Goal: Task Accomplishment & Management: Manage account settings

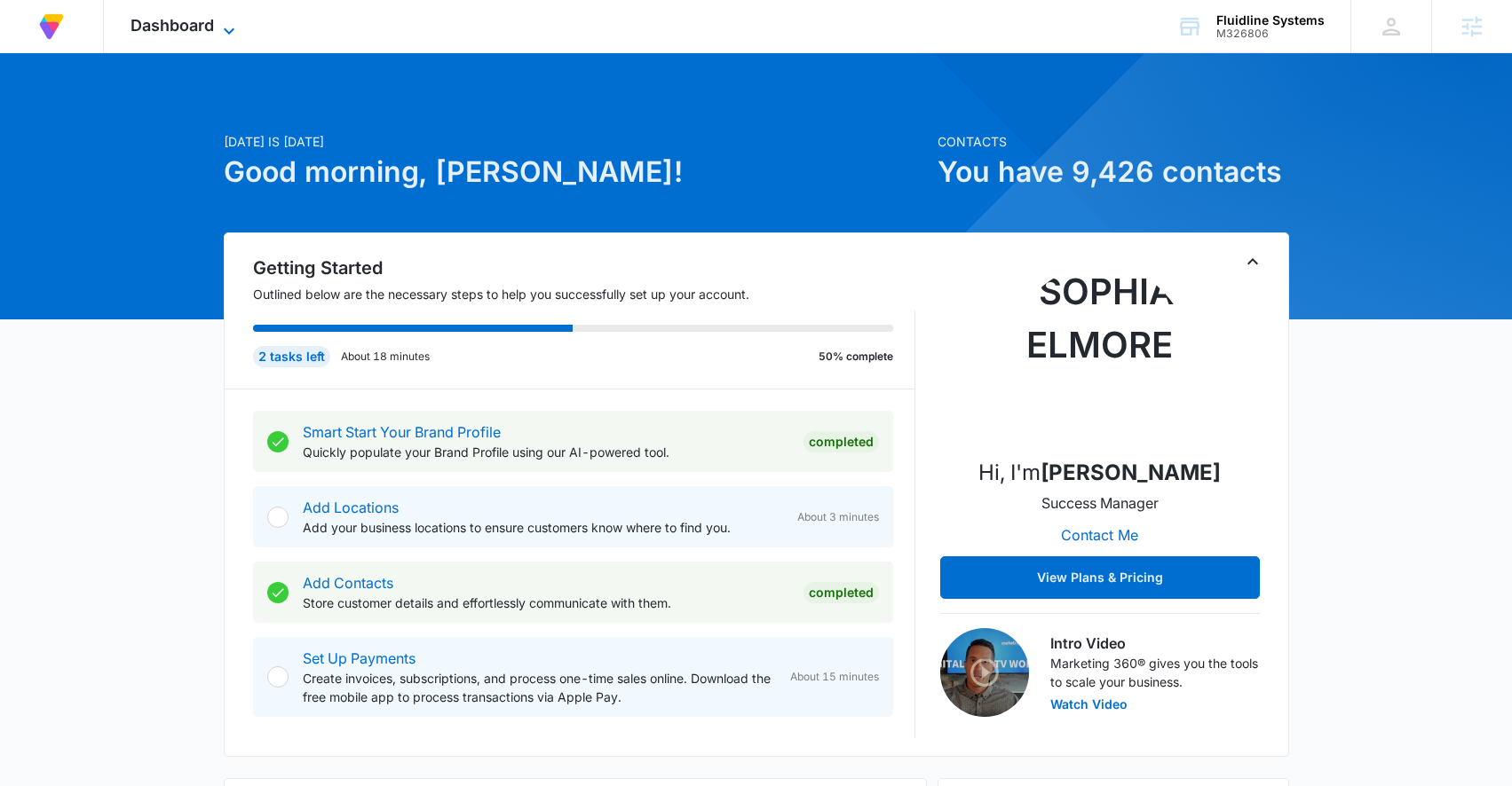
click at [219, 29] on icon at bounding box center [229, 30] width 21 height 21
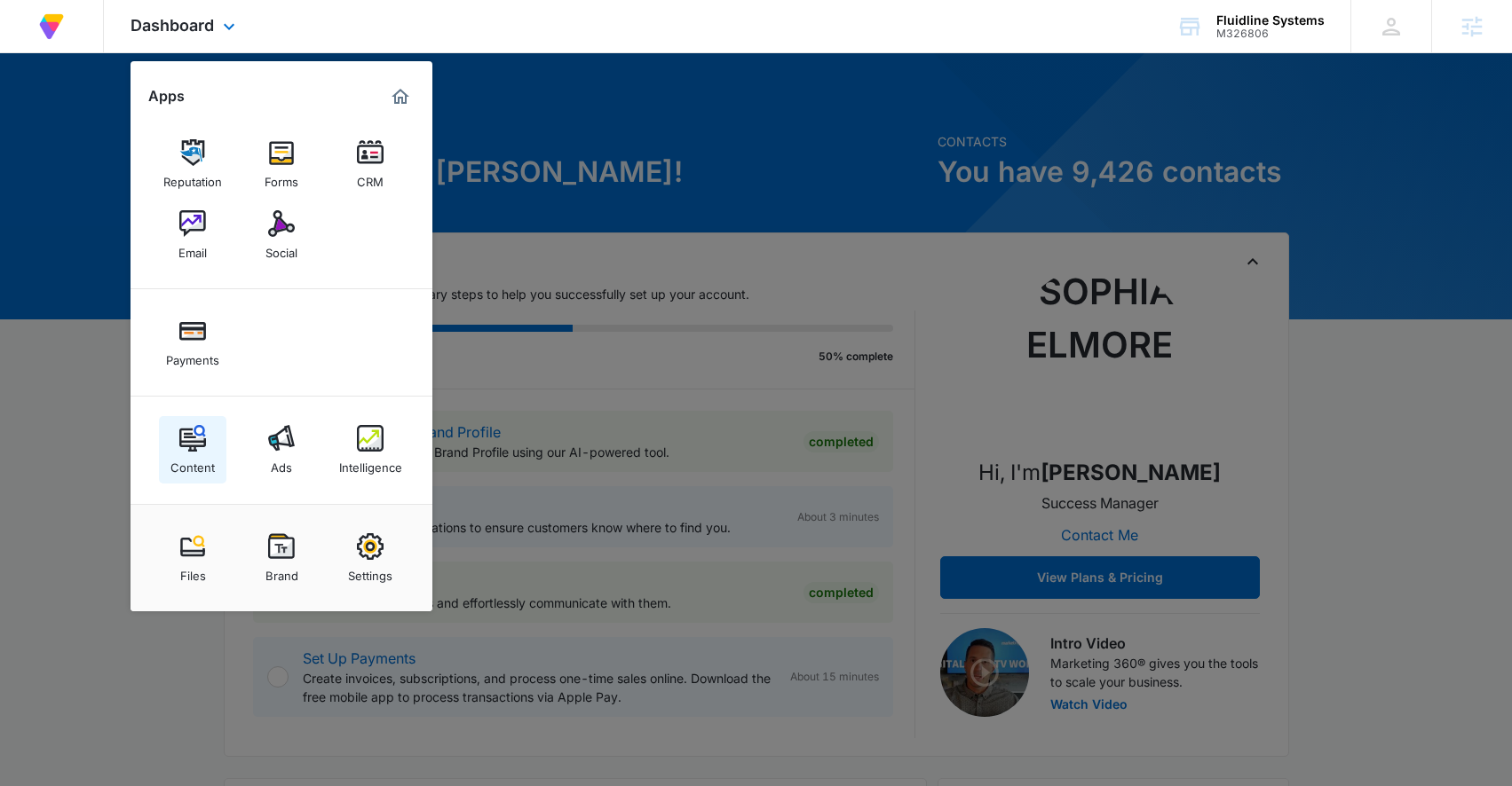
click at [175, 426] on link "Content" at bounding box center [193, 450] width 68 height 68
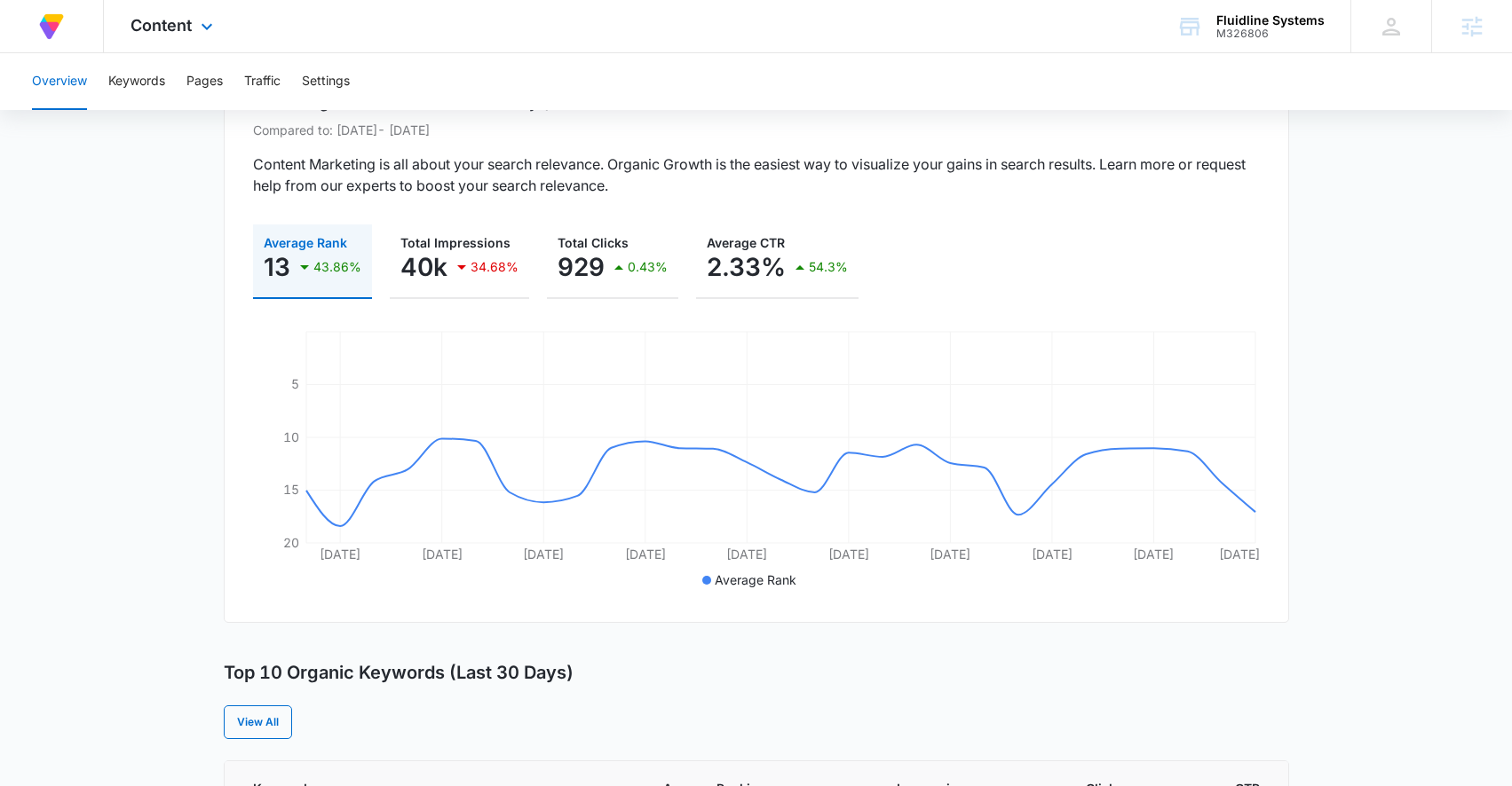
scroll to position [166, 0]
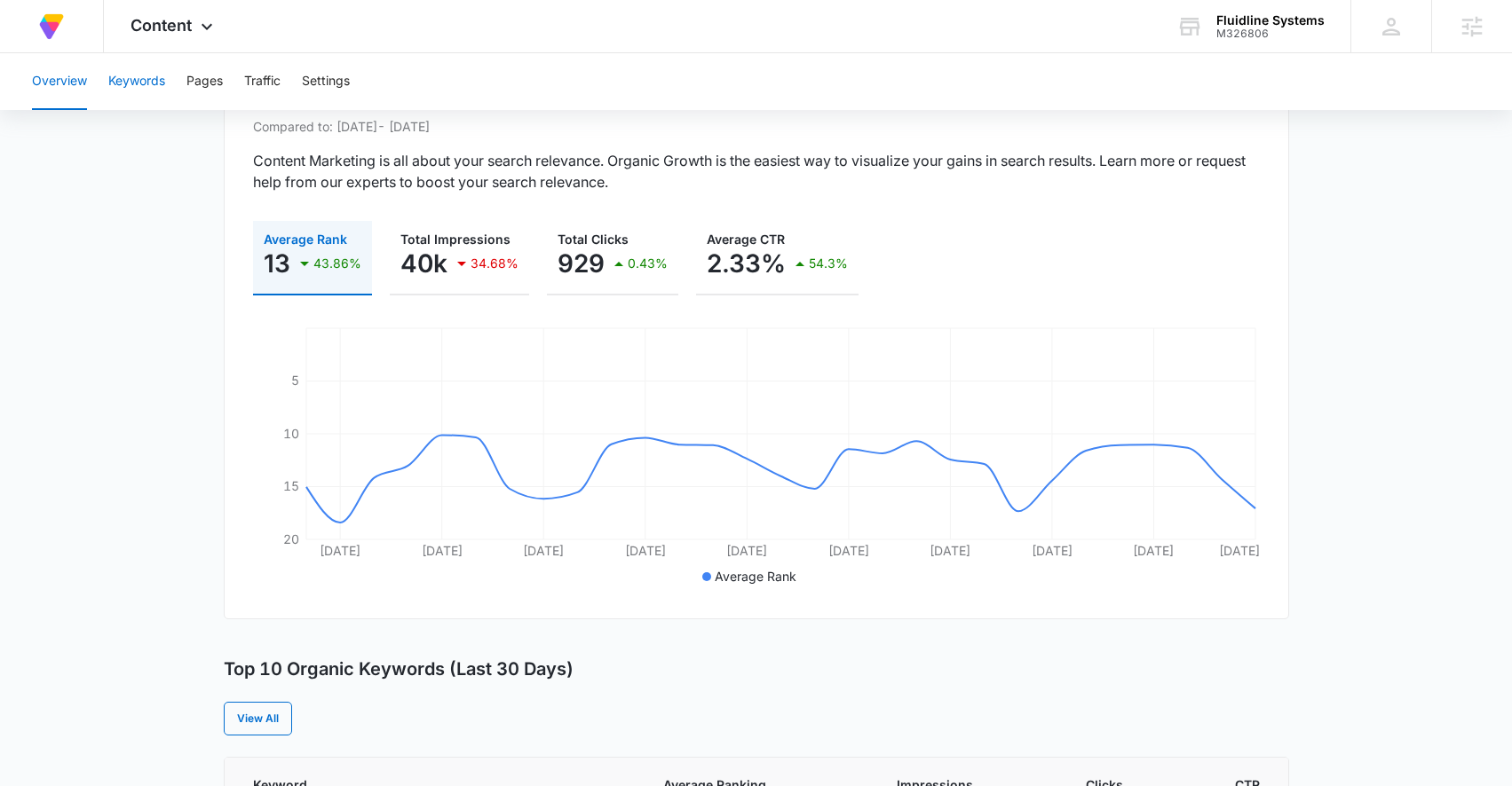
click at [138, 76] on button "Keywords" at bounding box center [136, 81] width 57 height 57
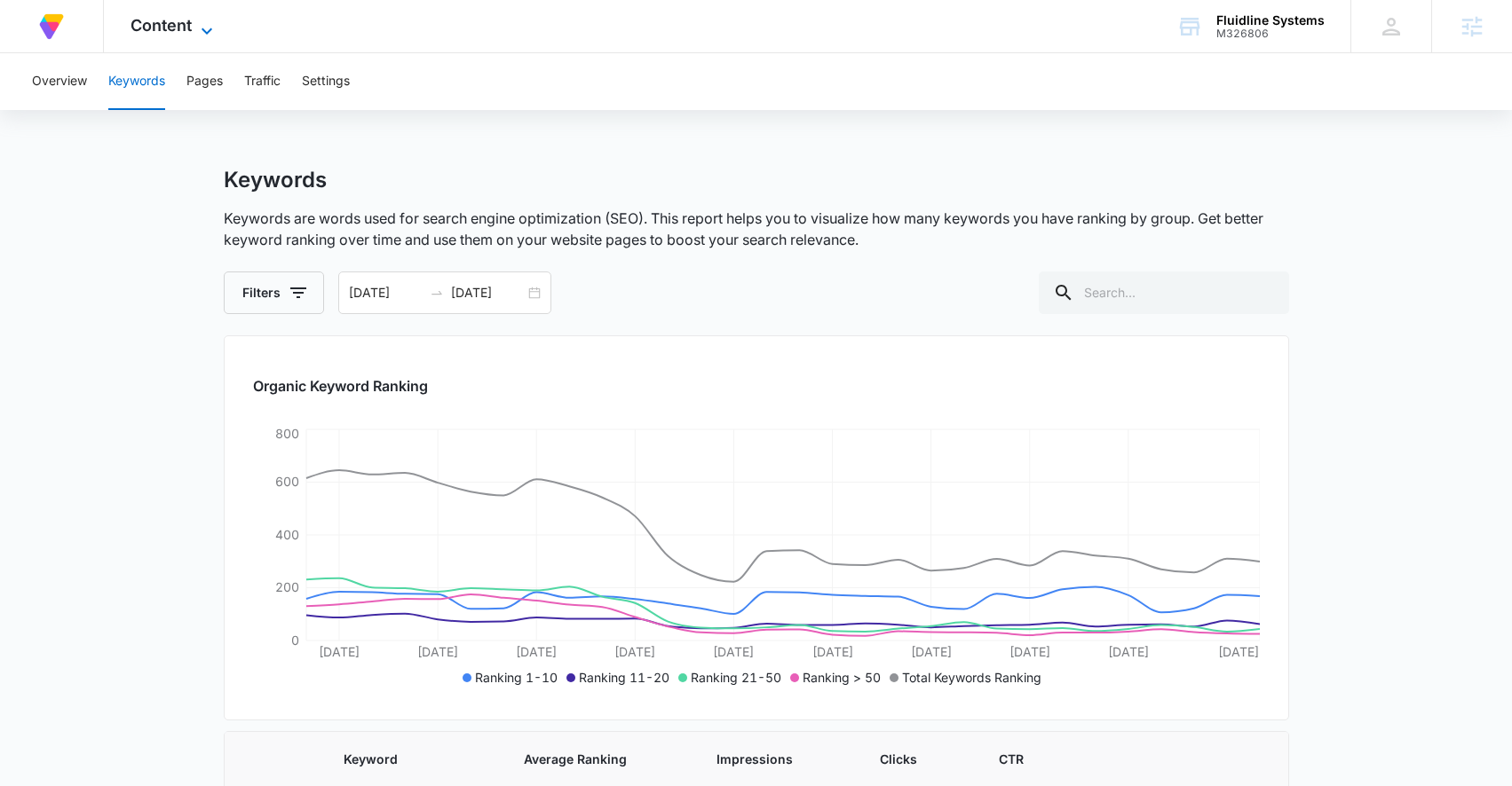
click at [190, 31] on span "Content" at bounding box center [161, 25] width 61 height 19
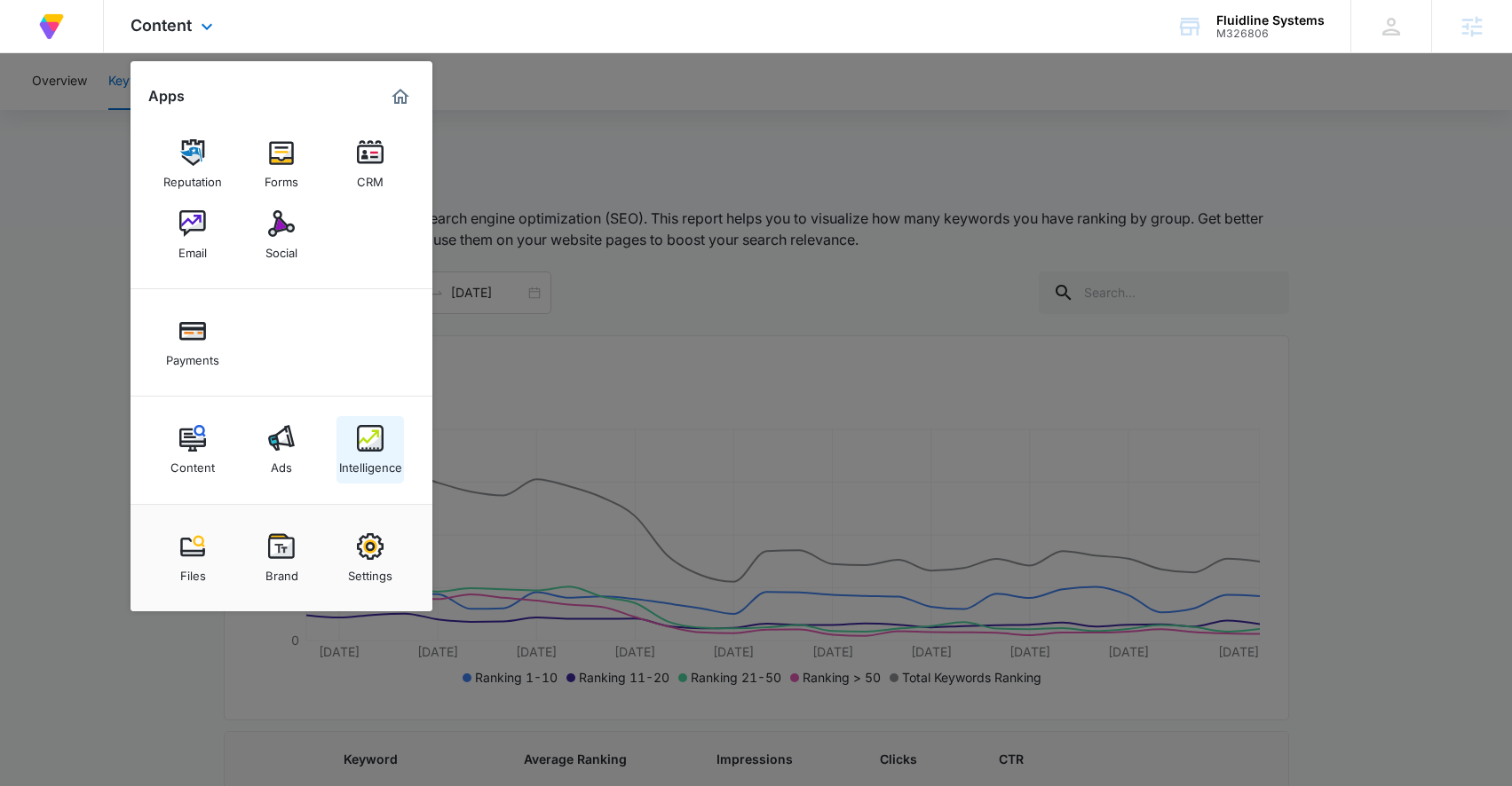
click at [344, 442] on link "Intelligence" at bounding box center [371, 450] width 68 height 68
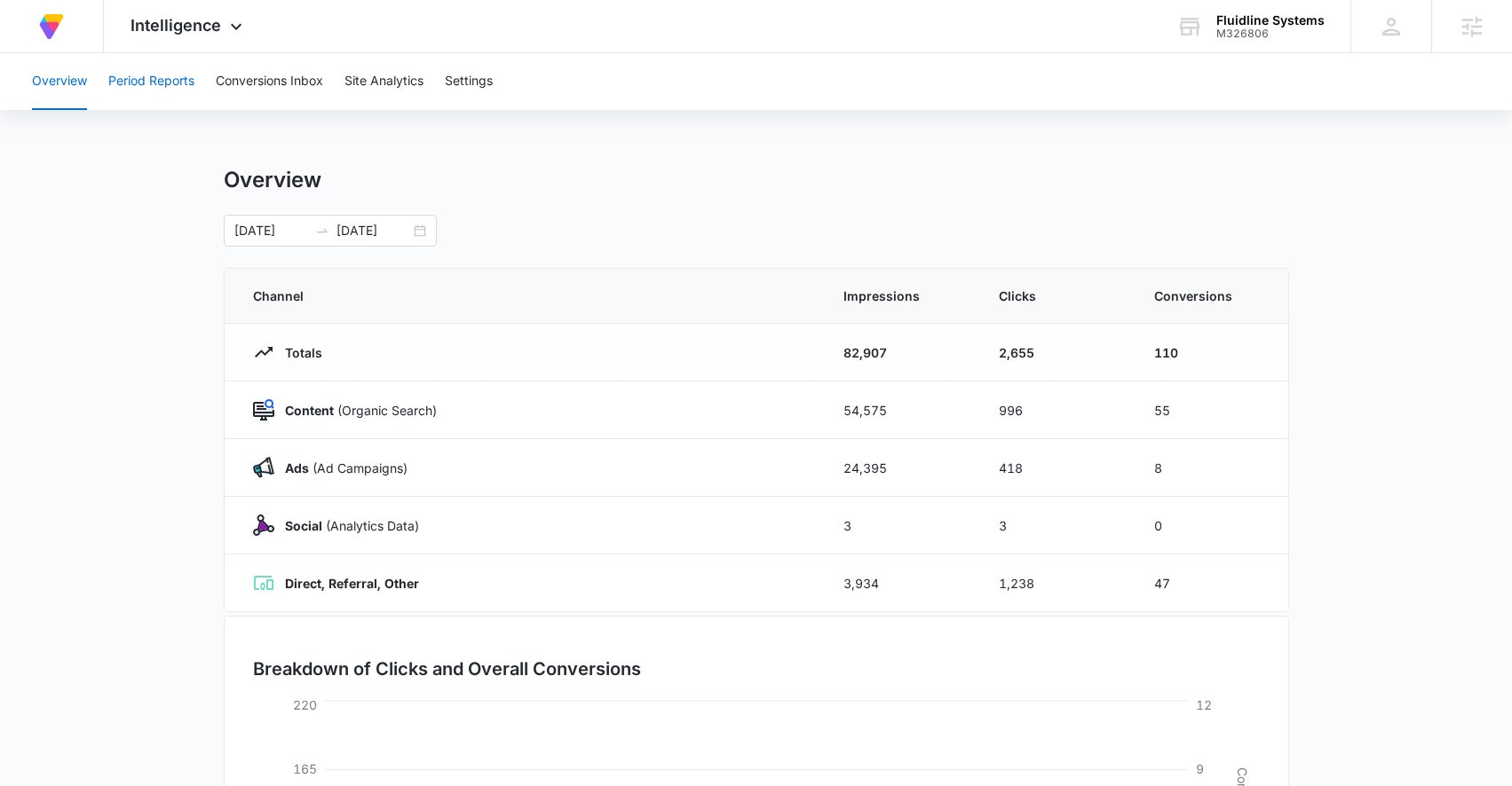
click at [162, 95] on button "Period Reports" at bounding box center [151, 81] width 86 height 57
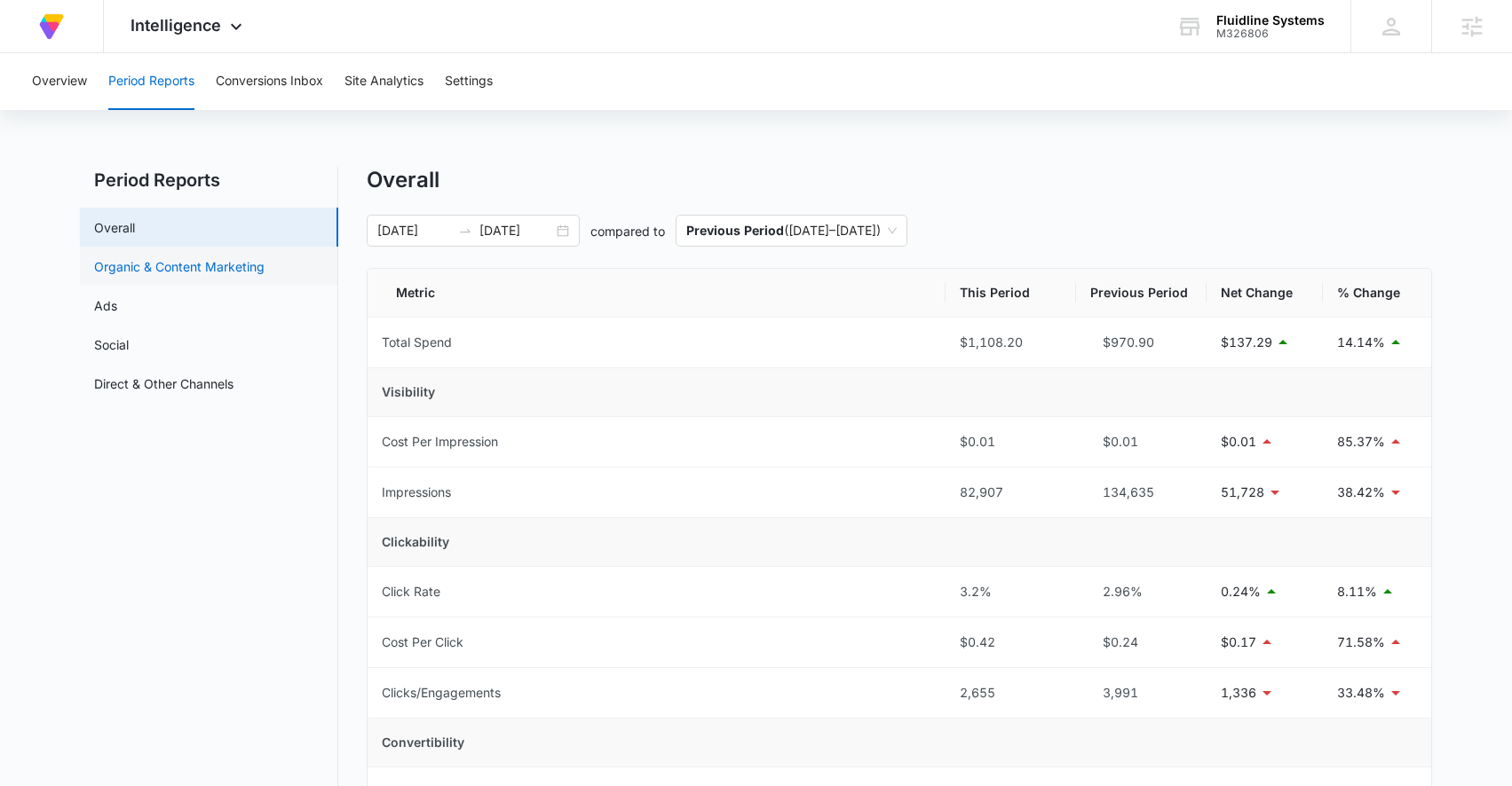
click at [184, 267] on link "Organic & Content Marketing" at bounding box center [179, 267] width 171 height 19
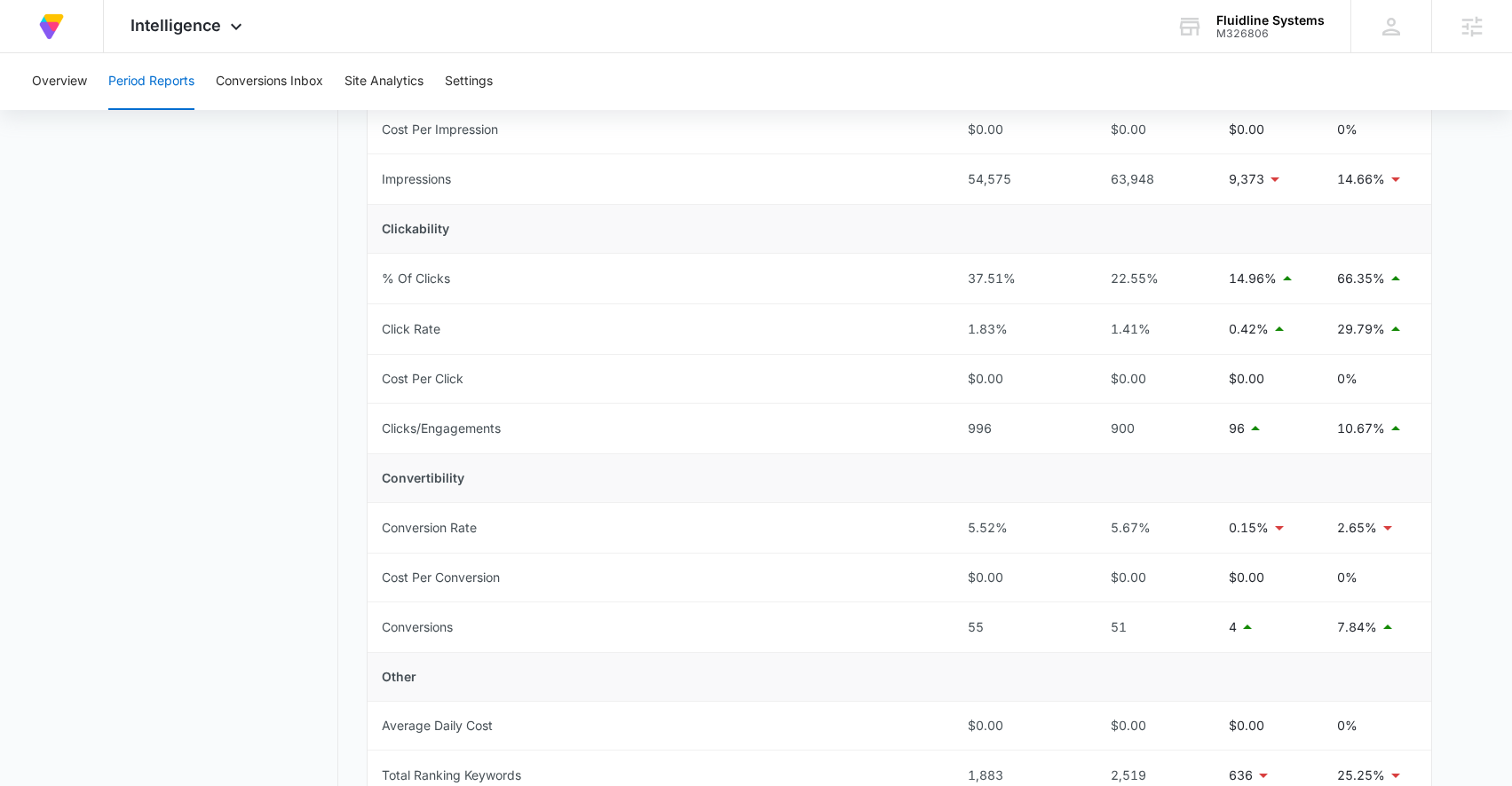
scroll to position [610, 0]
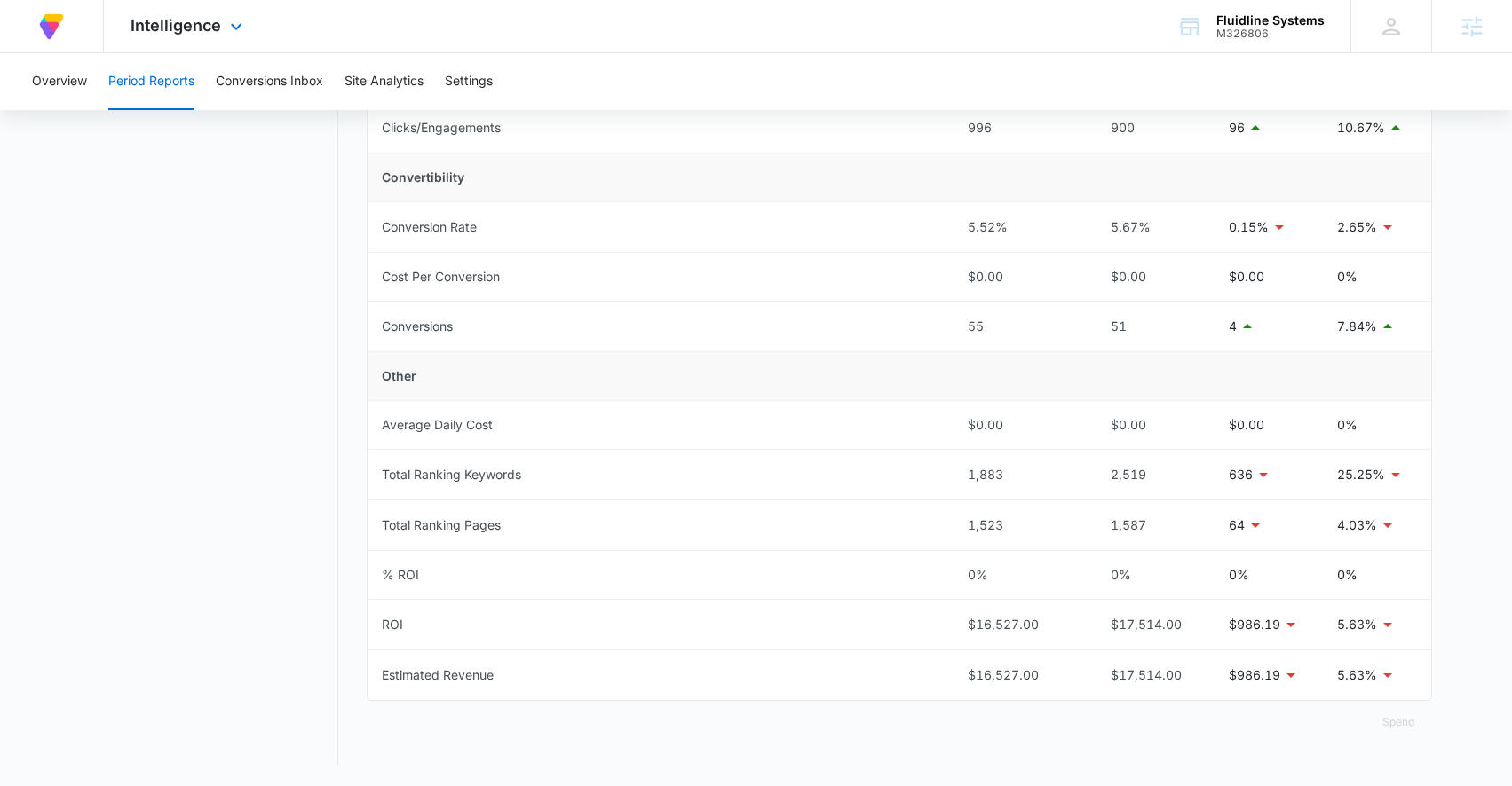
click at [223, 36] on div "Intelligence Apps Reputation Forms CRM Email Social Payments Content Ads Intell…" at bounding box center [189, 26] width 170 height 52
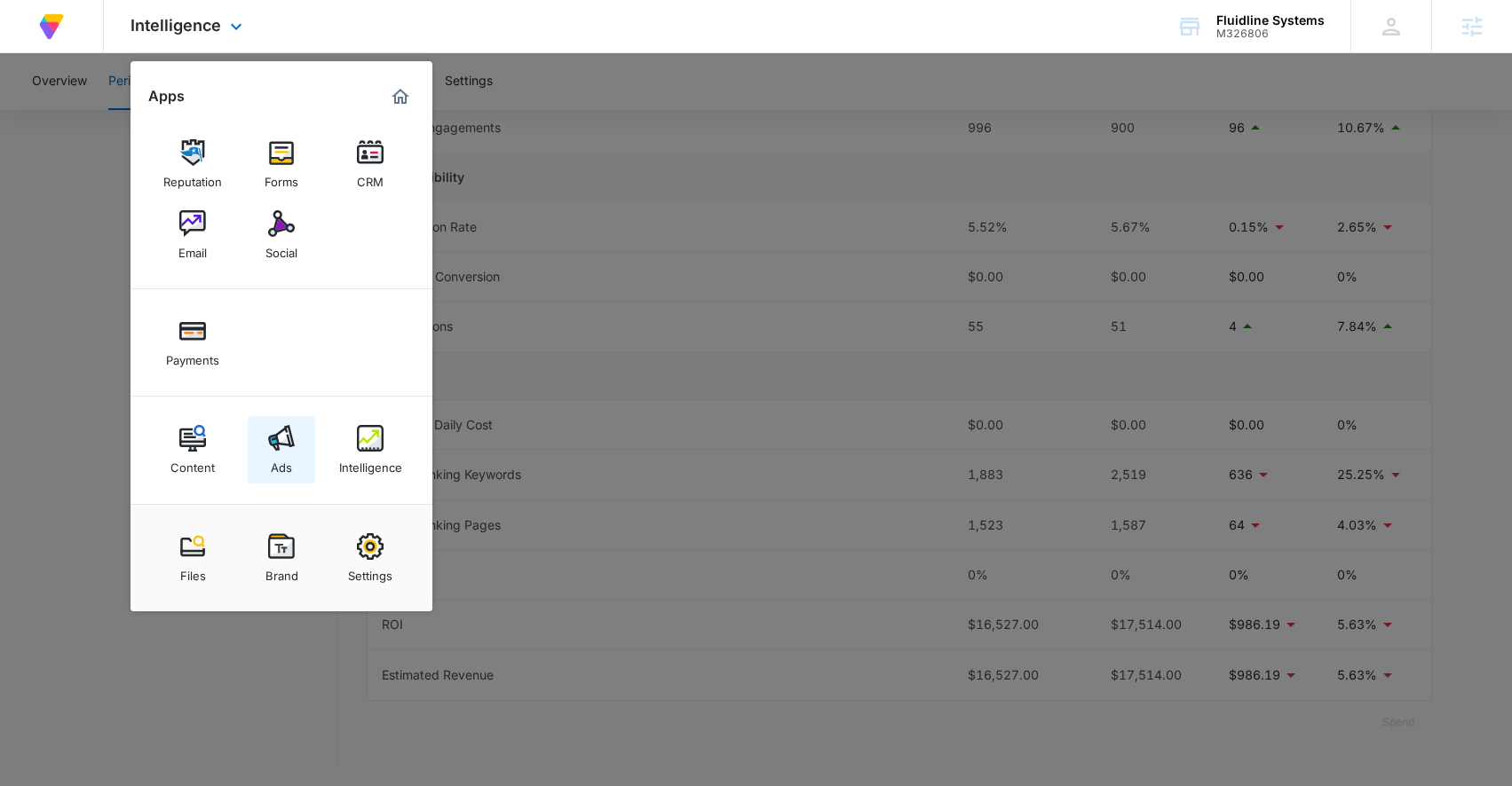
click at [286, 443] on img at bounding box center [281, 438] width 27 height 27
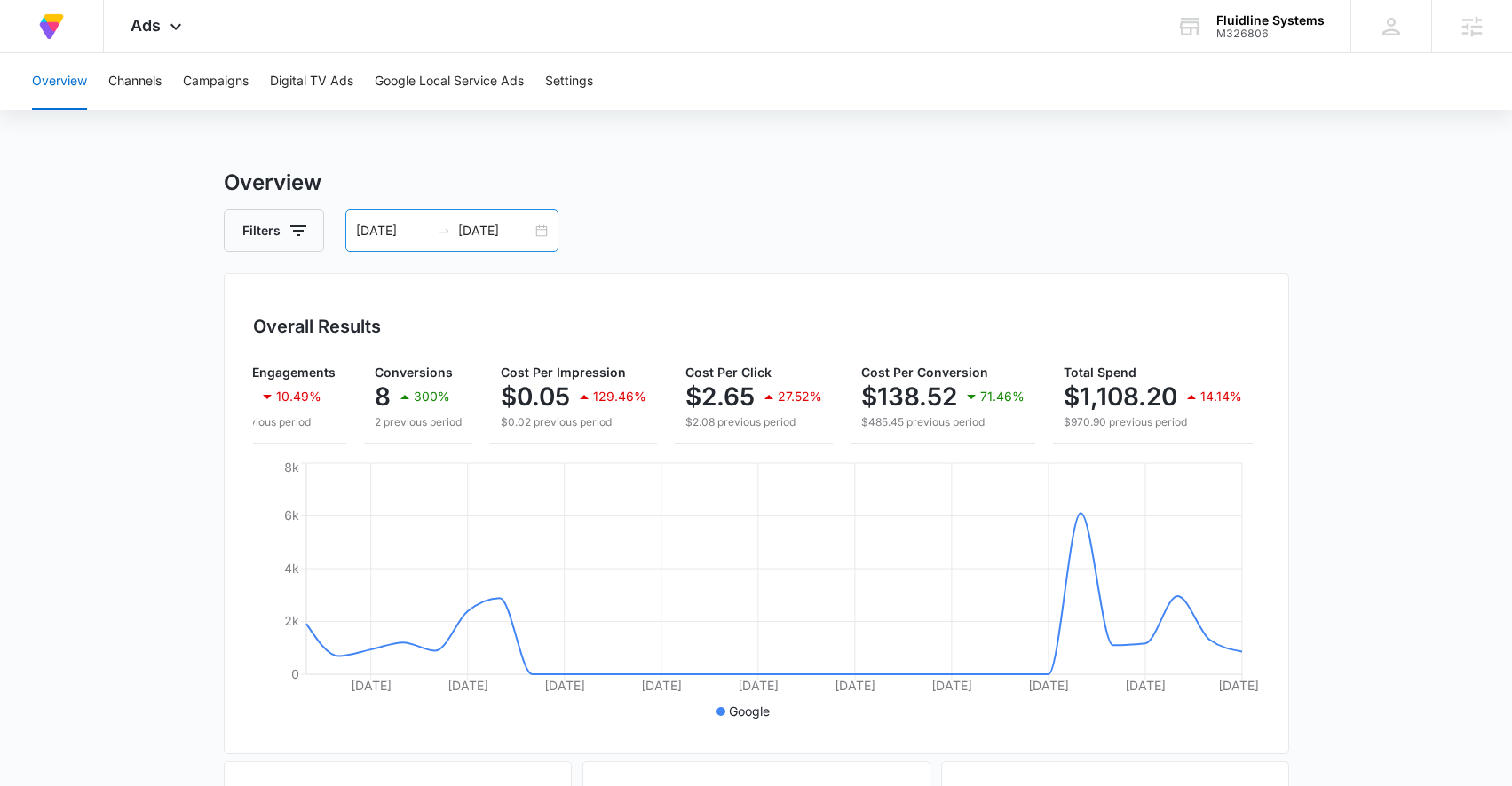
click at [531, 230] on div "09/01/2025 09/30/2025" at bounding box center [452, 231] width 213 height 43
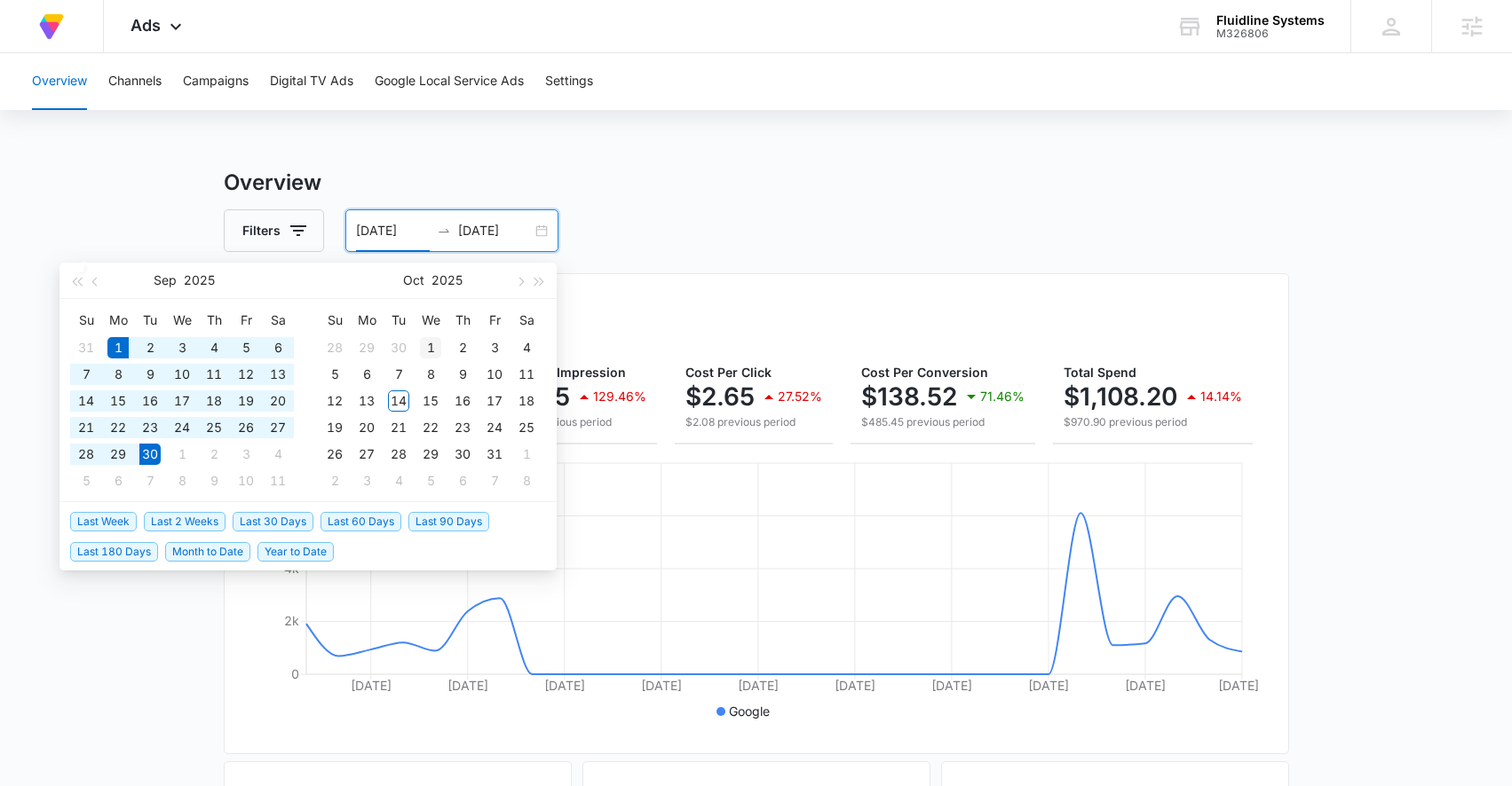
type input "10/01/2025"
click at [431, 341] on div "1" at bounding box center [430, 348] width 21 height 21
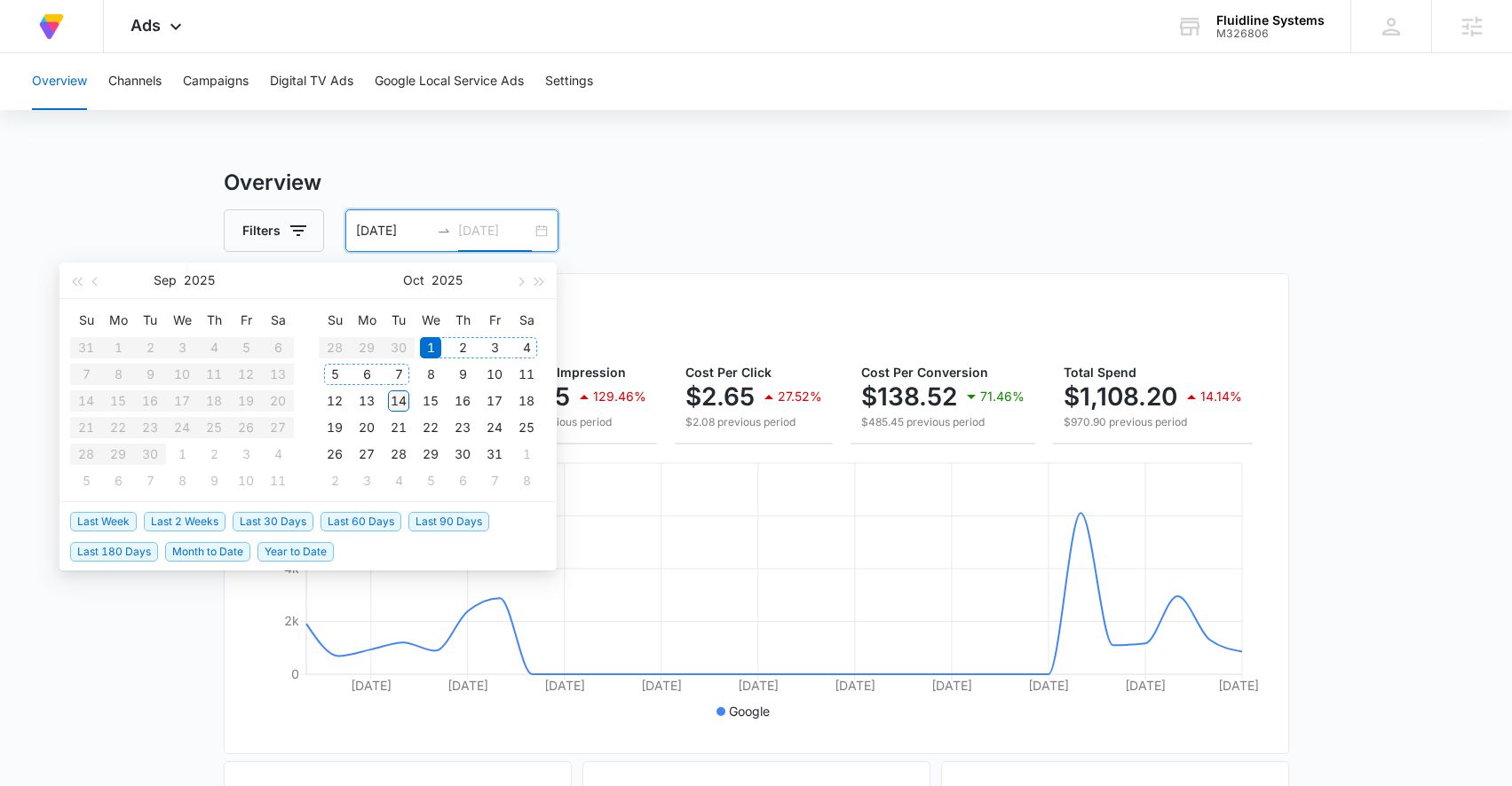
type input "10/14/2025"
click at [399, 397] on div "14" at bounding box center [398, 400] width 21 height 21
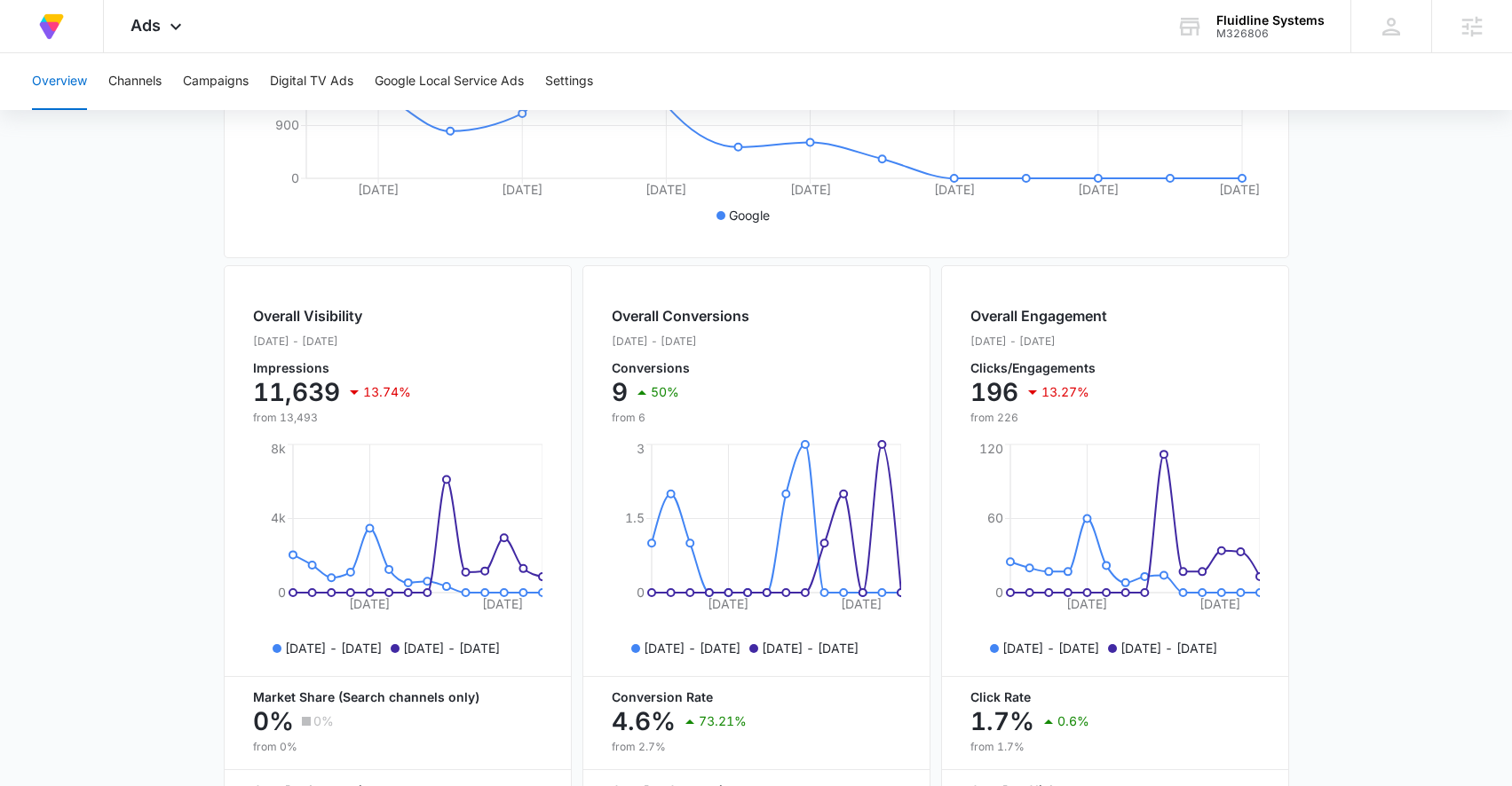
scroll to position [497, 0]
click at [211, 90] on button "Campaigns" at bounding box center [216, 81] width 66 height 57
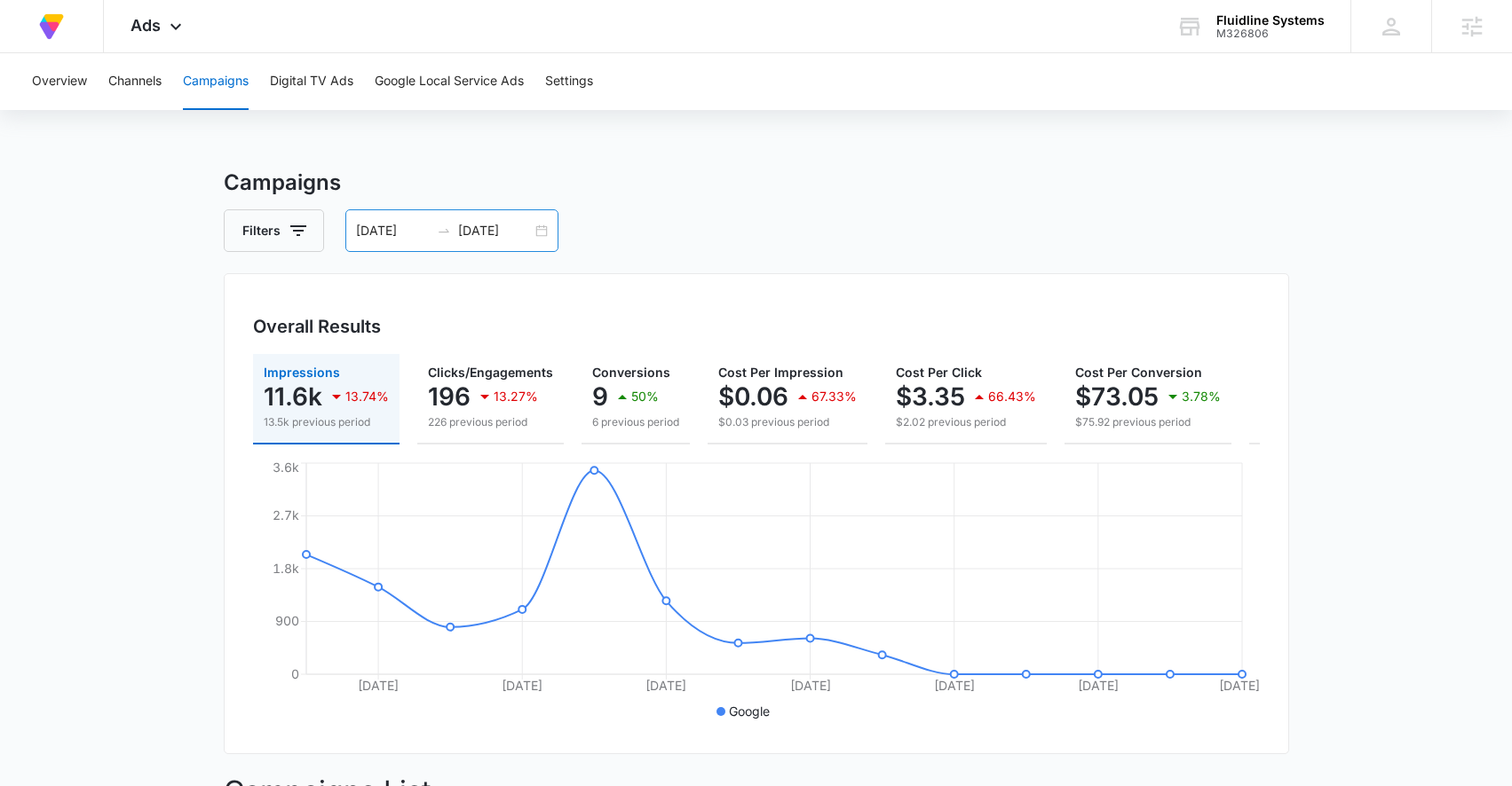
click at [533, 229] on div "10/01/2025 10/14/2025" at bounding box center [452, 231] width 213 height 43
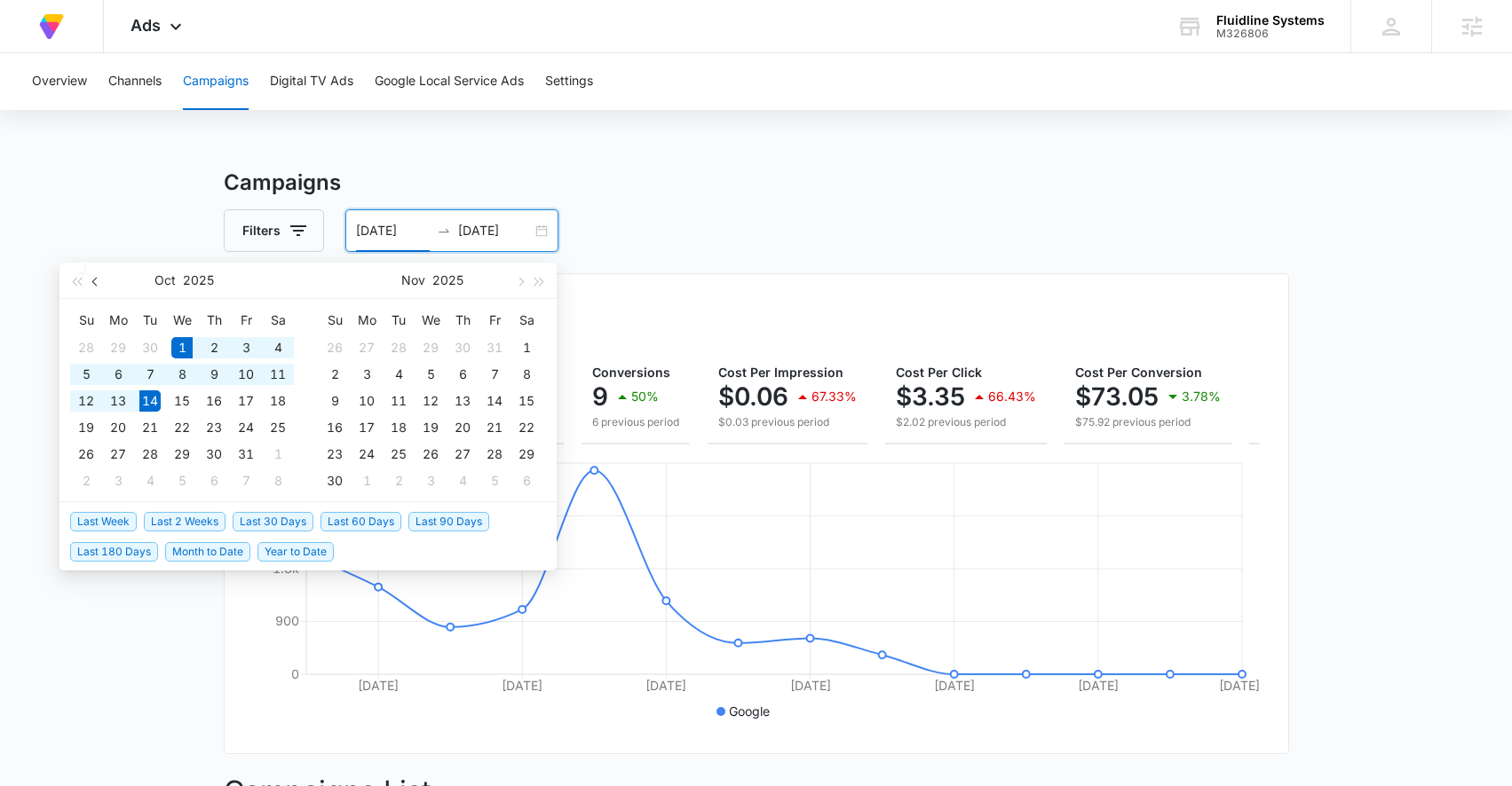
click at [91, 288] on button "button" at bounding box center [96, 281] width 20 height 36
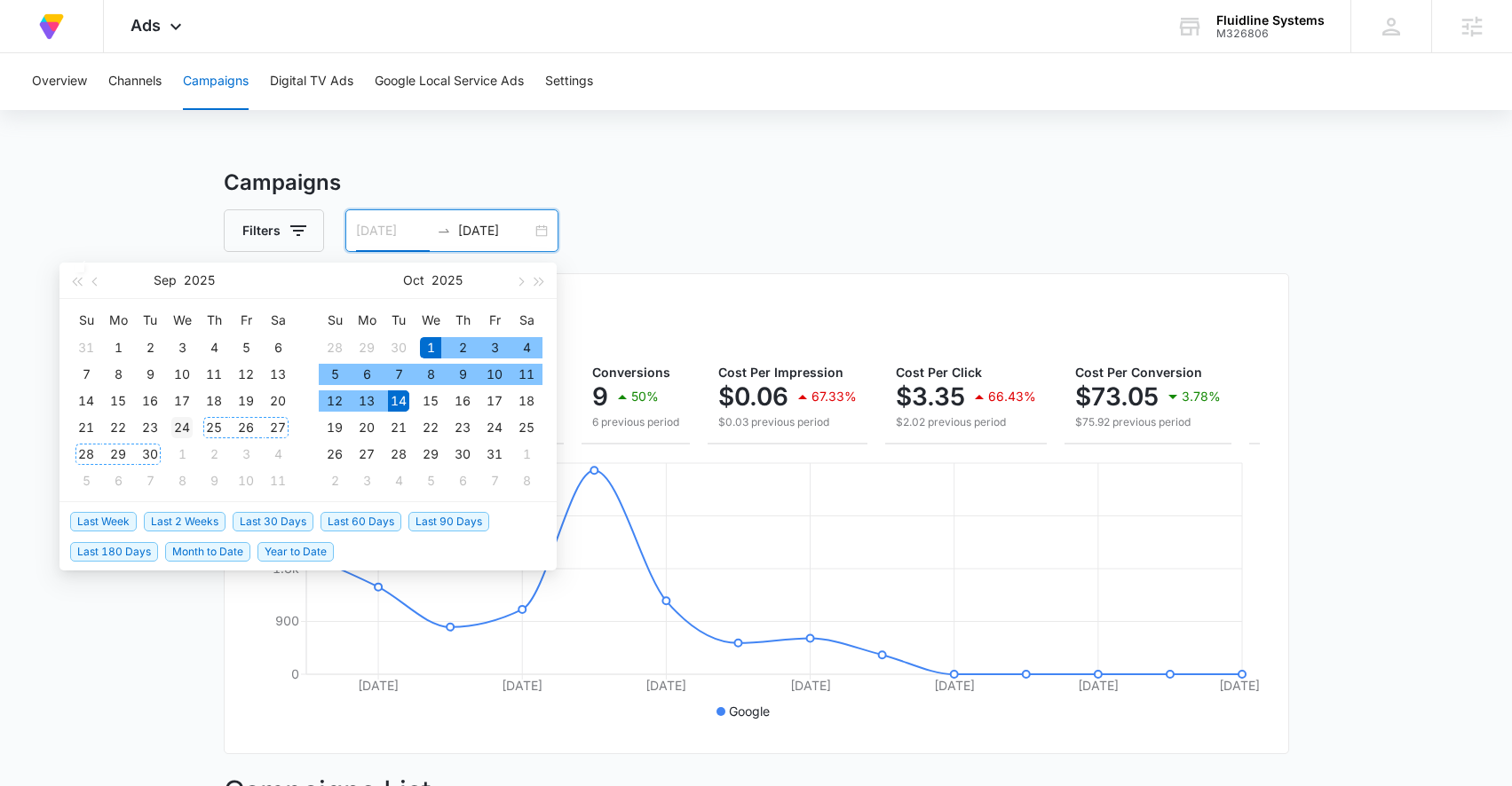
type input "09/24/2025"
click at [189, 421] on div "24" at bounding box center [181, 427] width 21 height 21
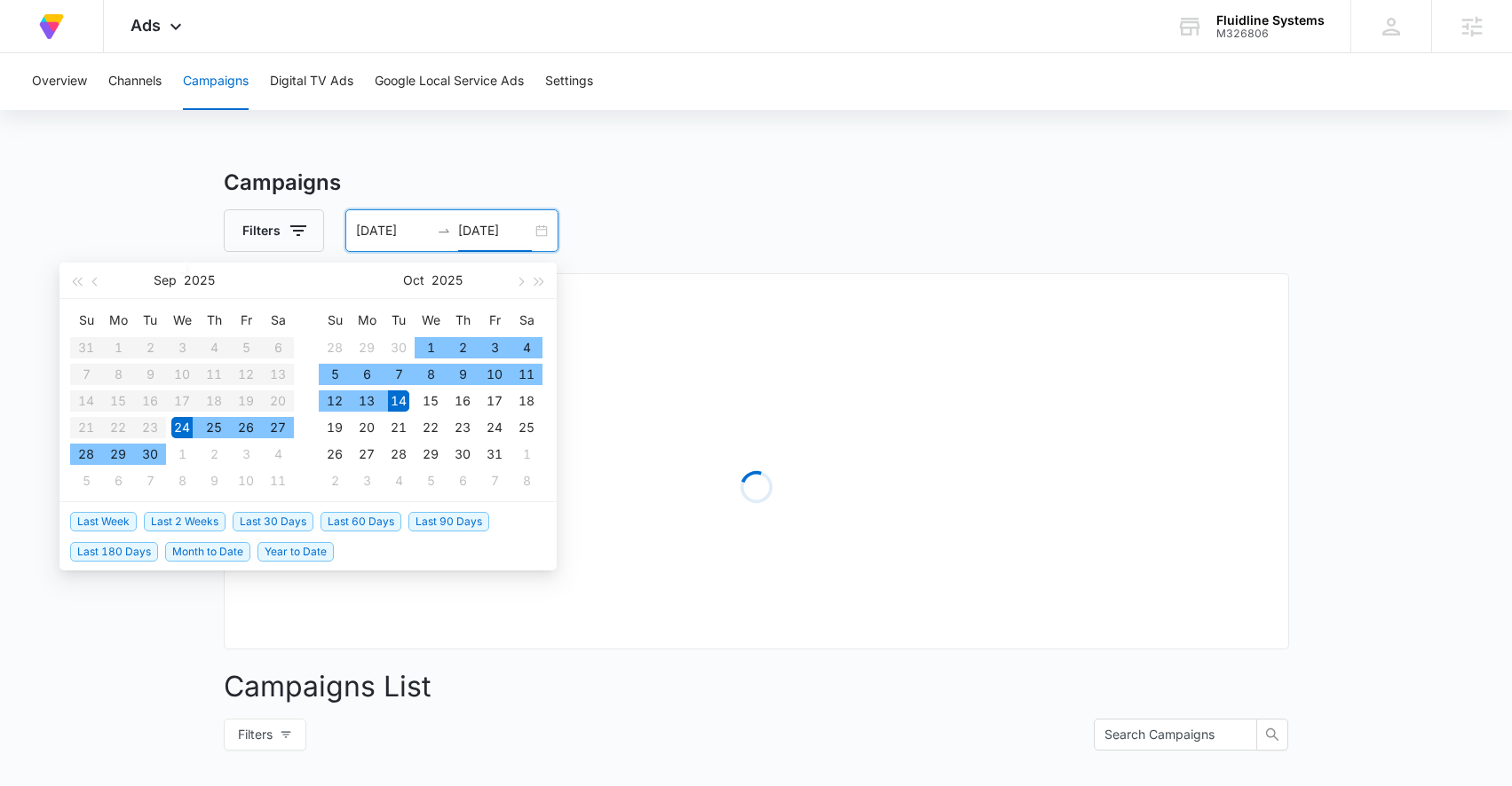
type input "10/14/2025"
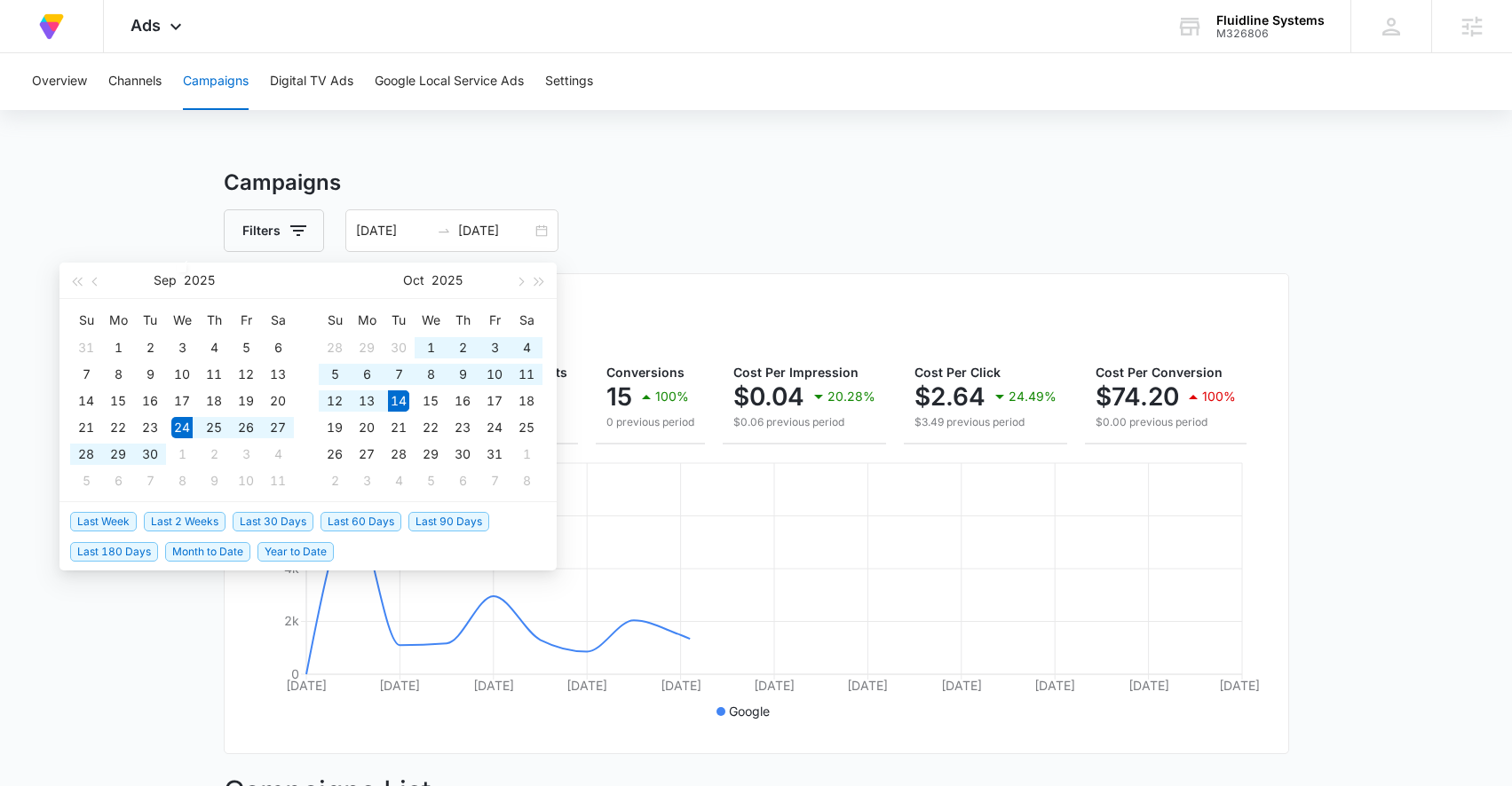
click at [753, 201] on div "Campaigns Filters 09/24/2025 10/14/2025 Overall Results Impressions 25.1k 202.8…" at bounding box center [756, 716] width 1065 height 1099
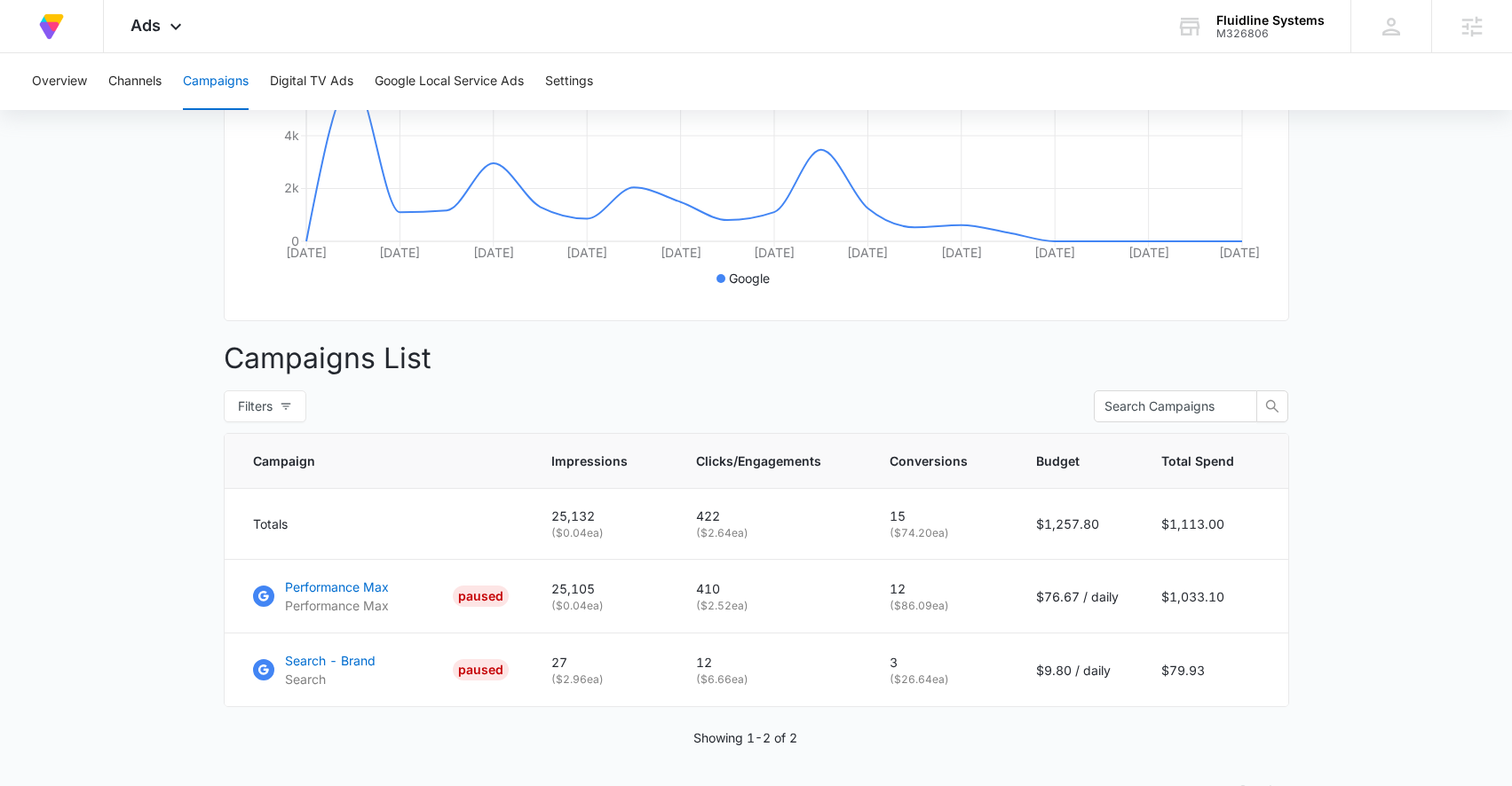
scroll to position [479, 0]
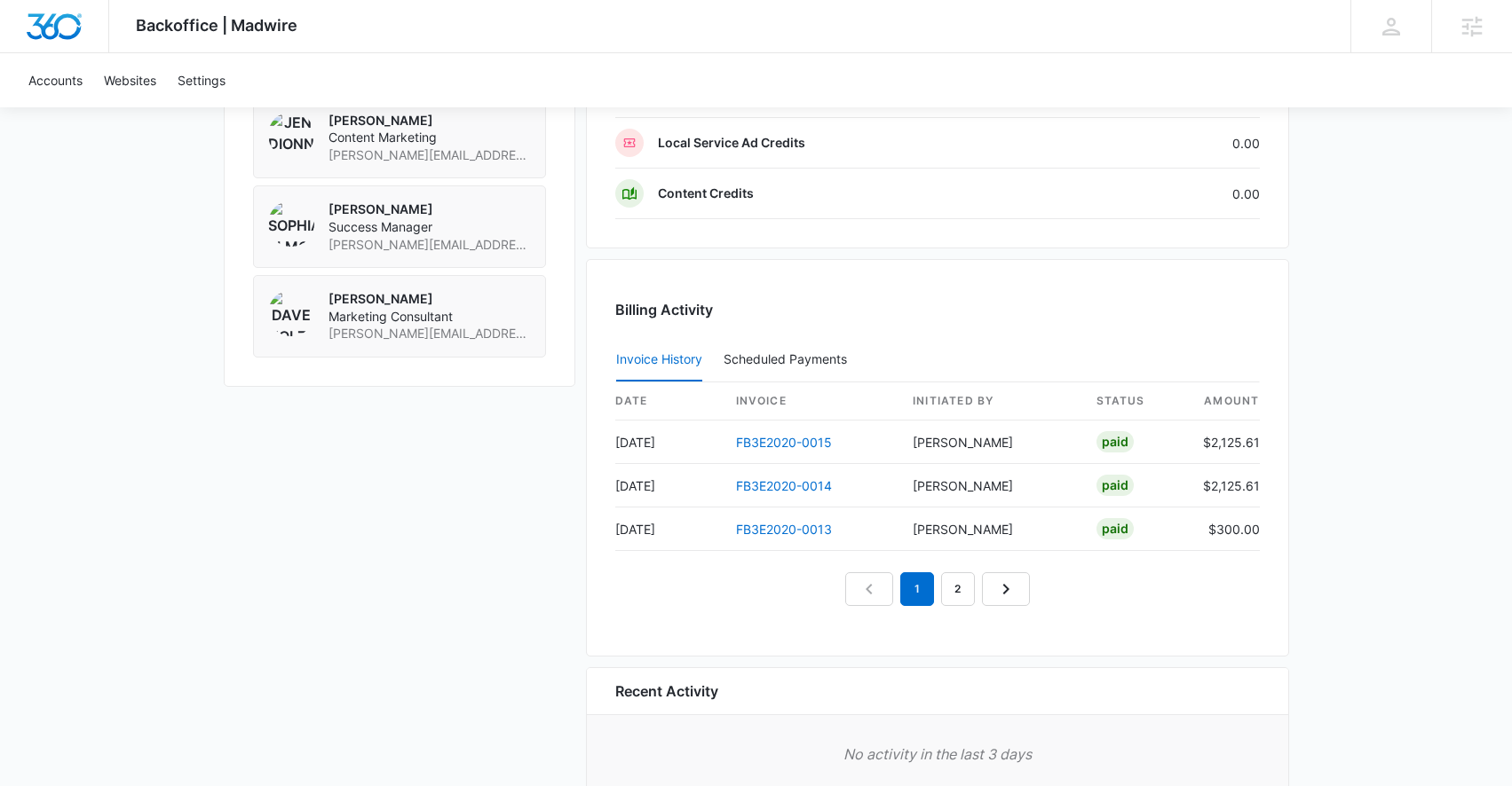
scroll to position [1554, 0]
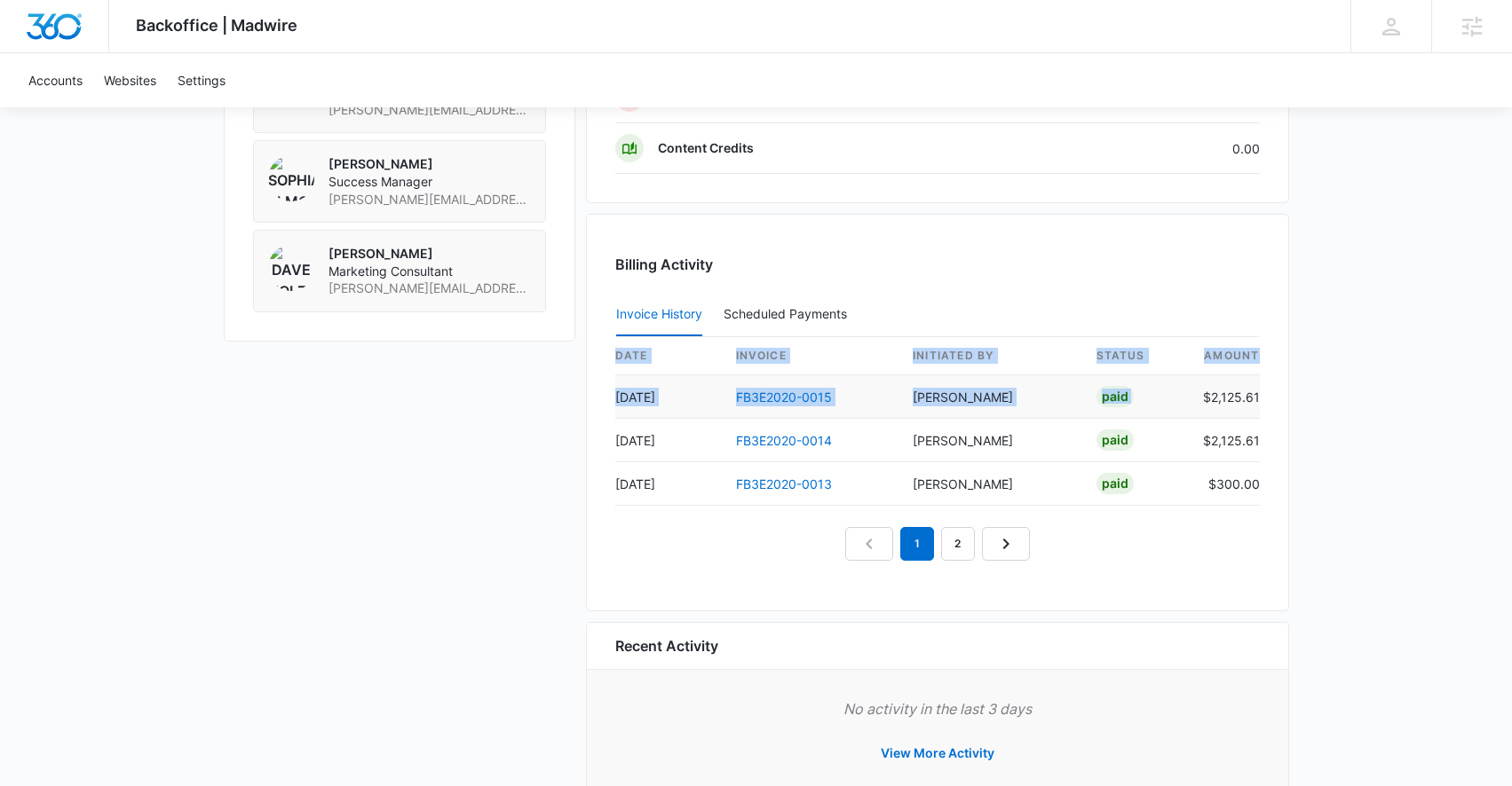
drag, startPoint x: 1262, startPoint y: 396, endPoint x: 1190, endPoint y: 400, distance: 72.1
click at [1190, 401] on div "Billing Activity Invoice History Scheduled Payments 0 date invoice Initiated By…" at bounding box center [937, 412] width 704 height 397
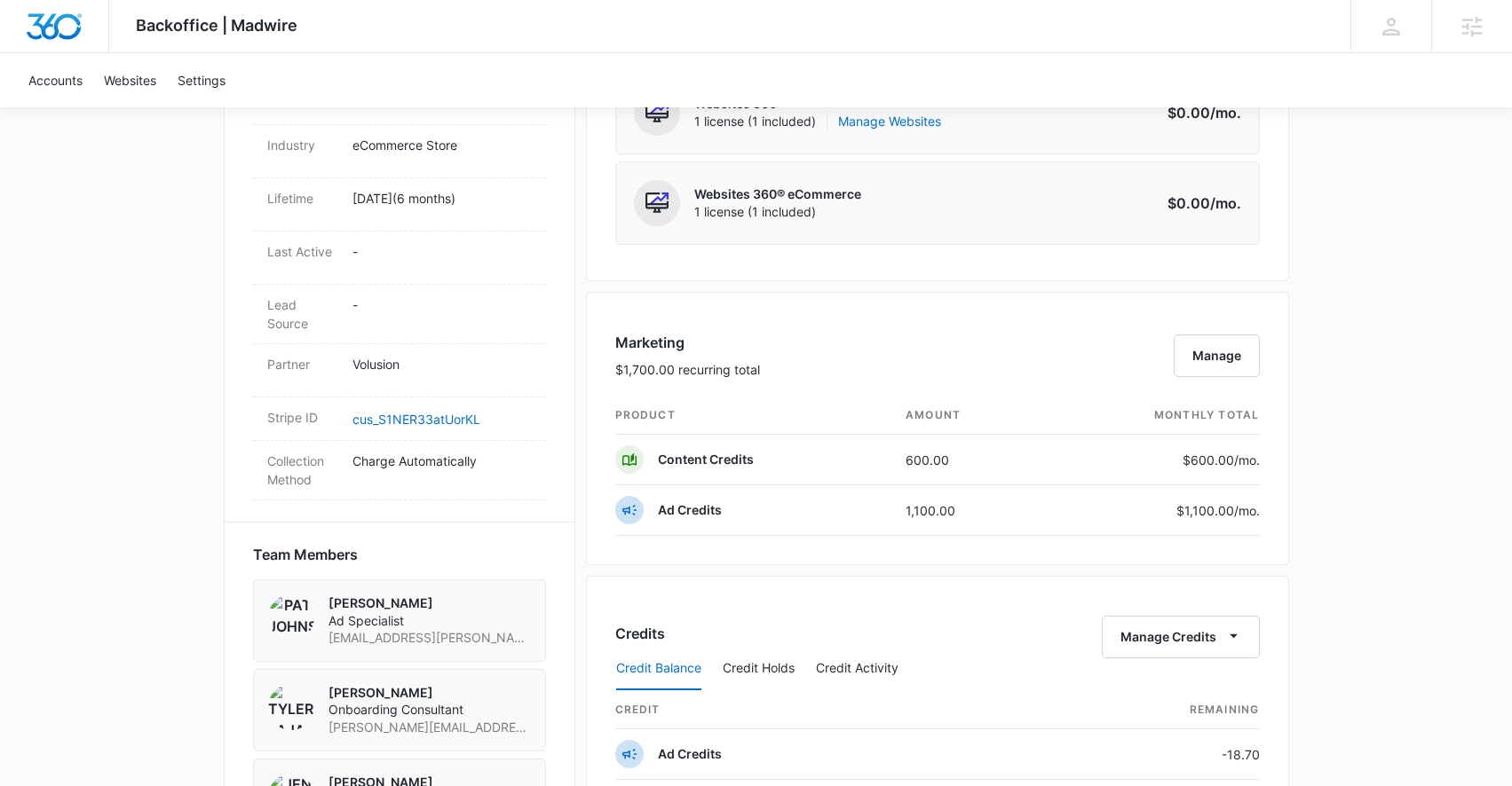
scroll to position [924, 0]
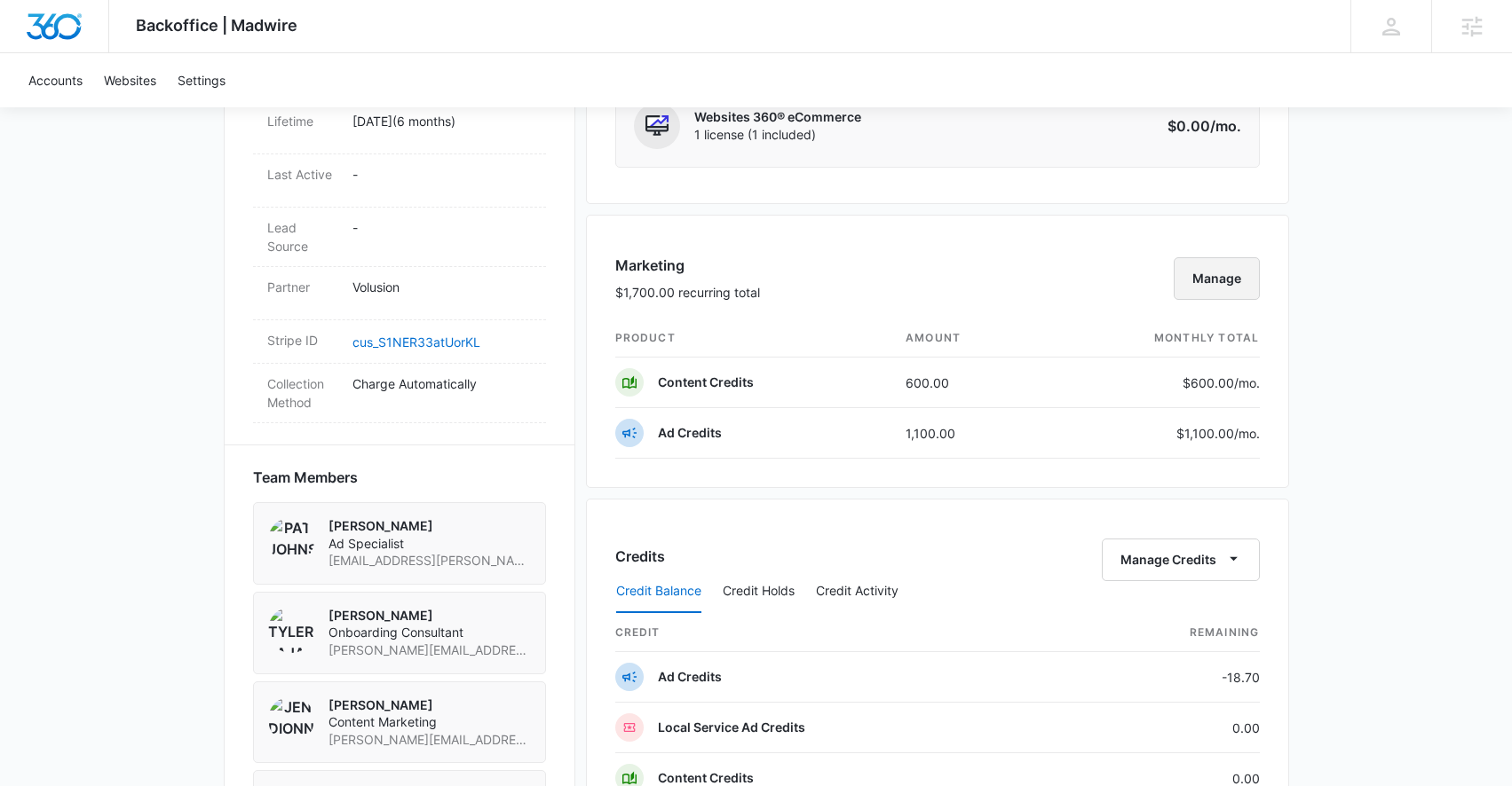
click at [1216, 276] on button "Manage" at bounding box center [1217, 279] width 86 height 43
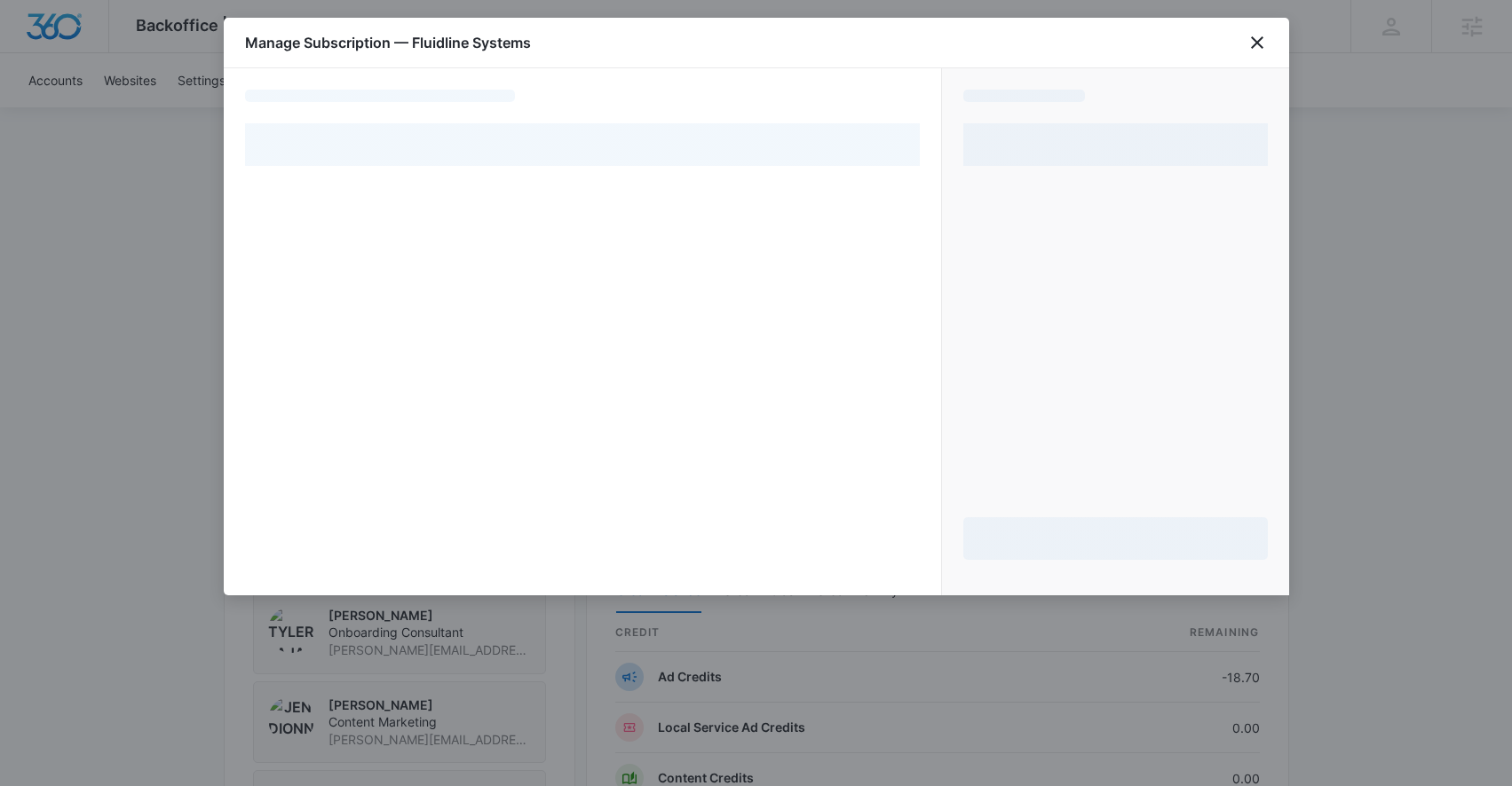
select select "pm_1R7KUdA4n8RTgNjUkrvIJ4p0"
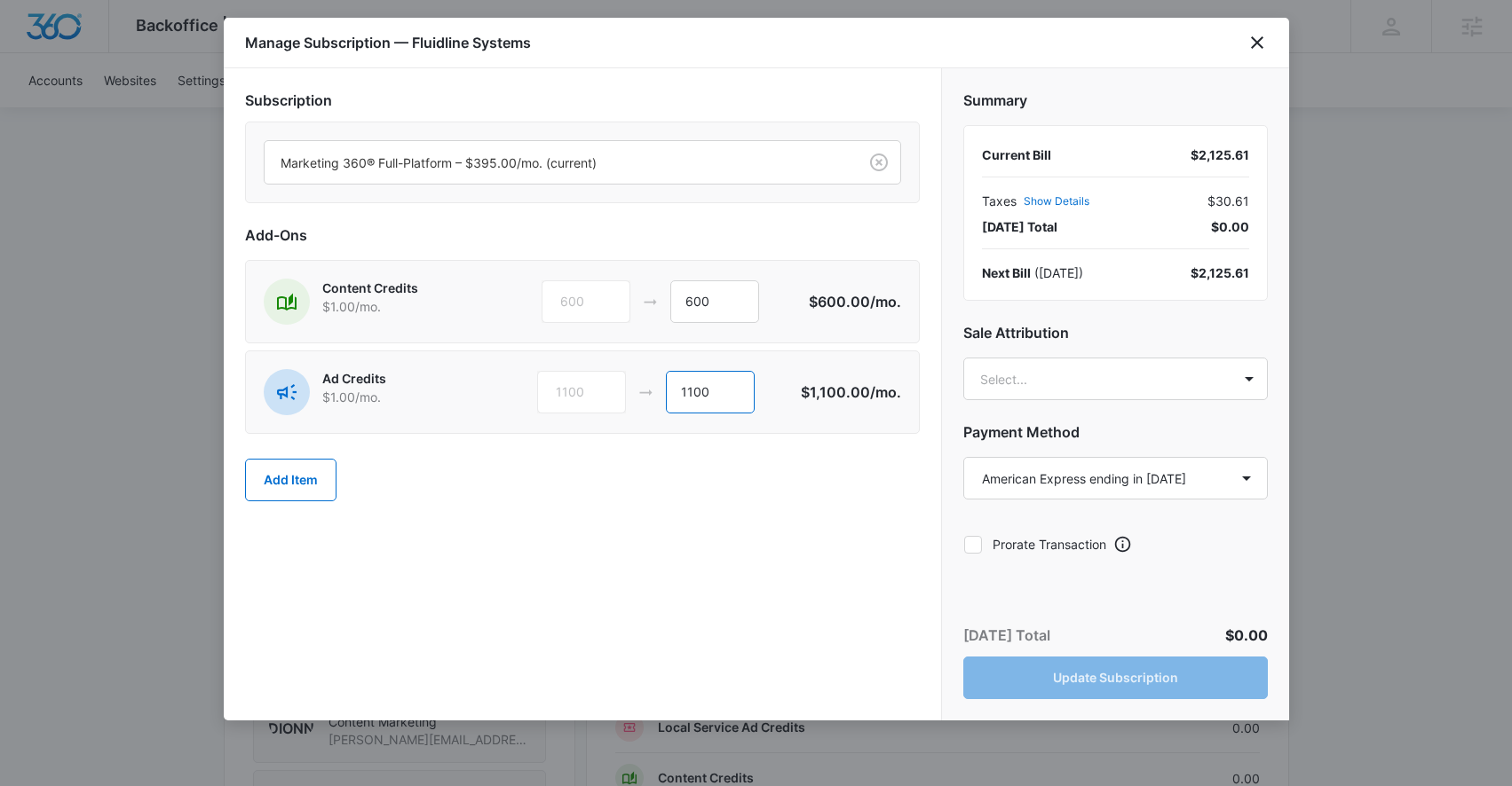
click at [721, 391] on input "1100" at bounding box center [710, 392] width 89 height 43
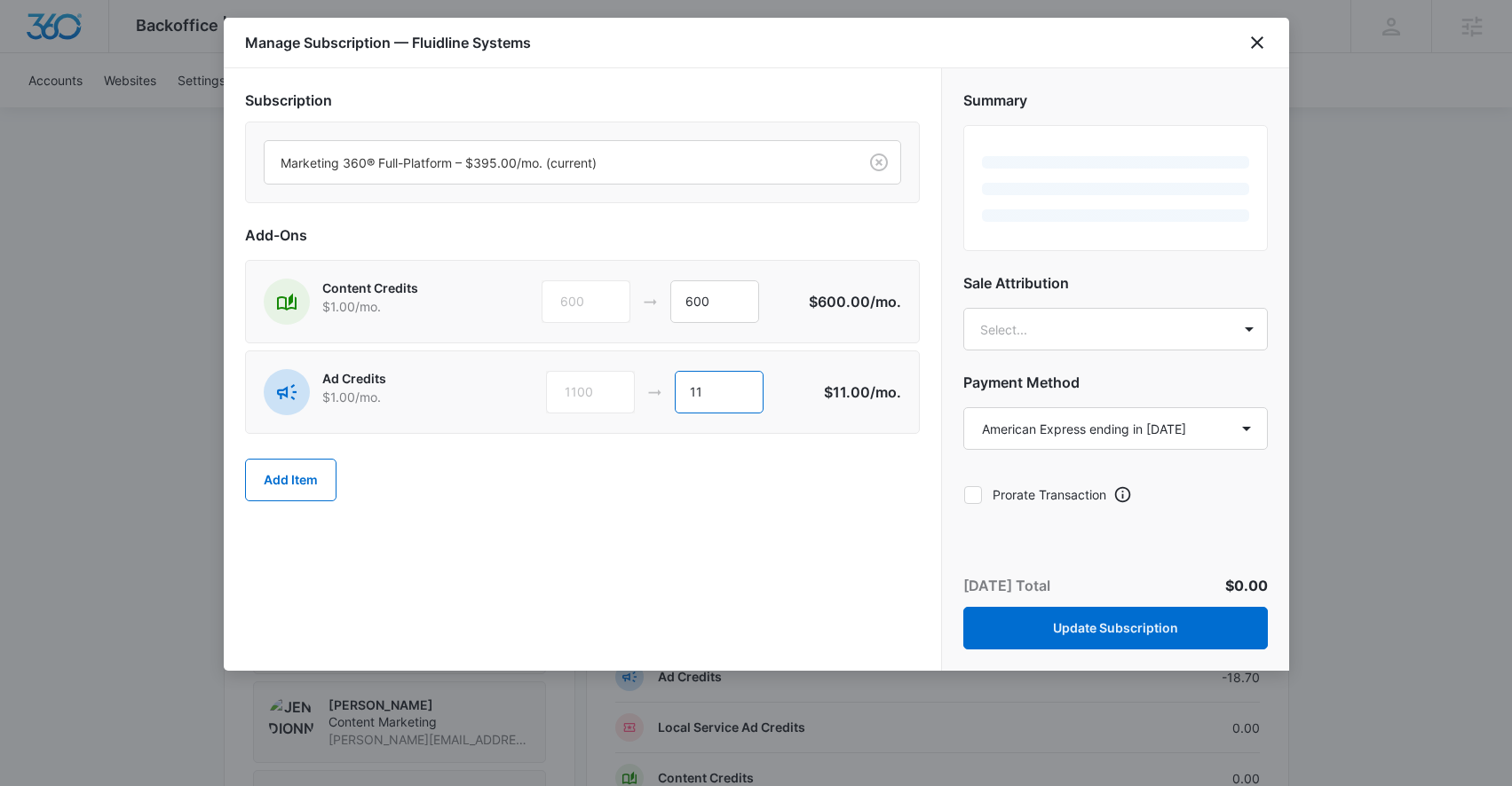
type input "1"
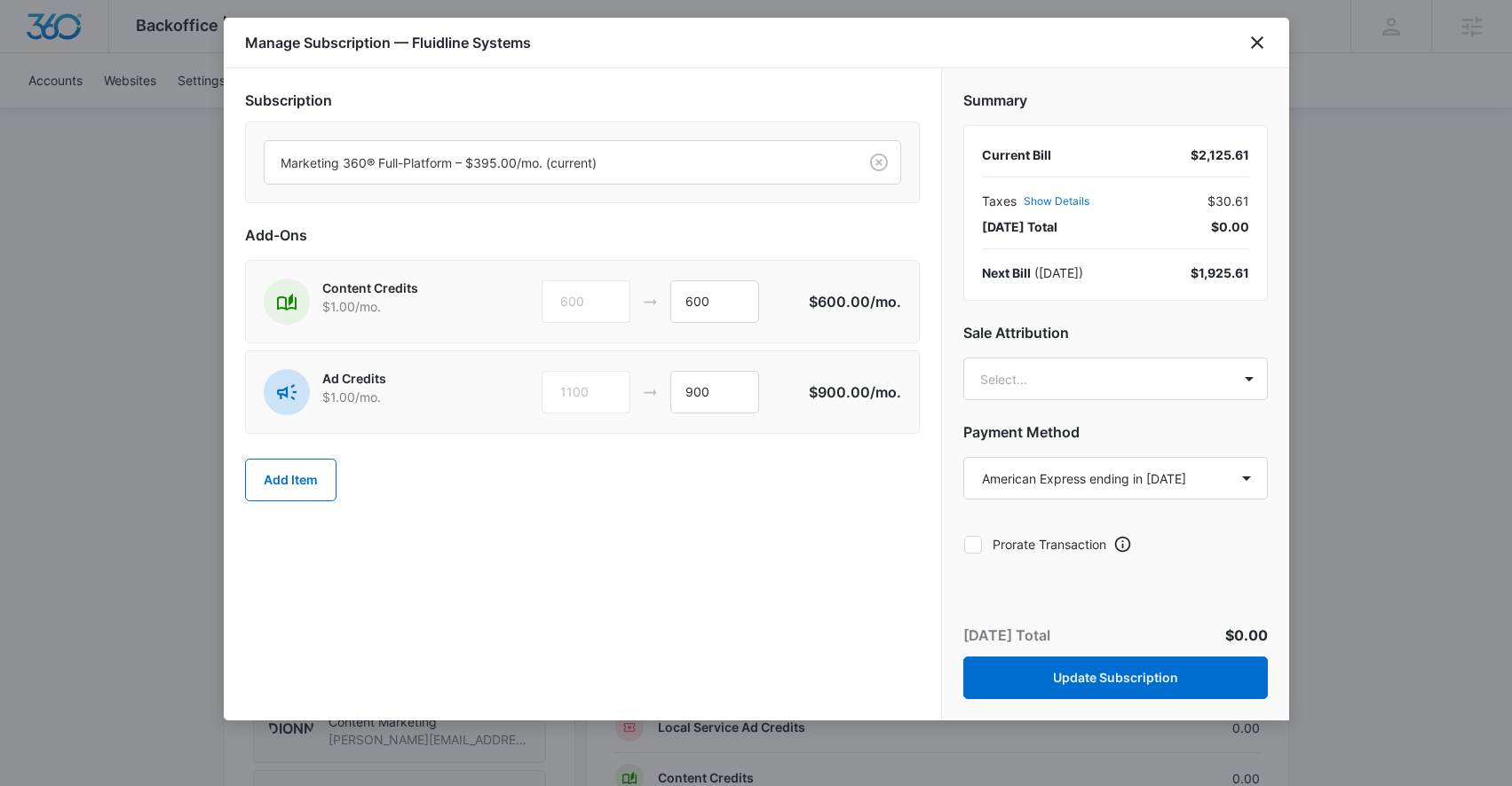
click at [692, 503] on div "Add Item" at bounding box center [582, 480] width 675 height 78
click at [712, 394] on input "900" at bounding box center [715, 392] width 89 height 43
click at [687, 540] on div "Subscription Marketing 360® Full-Platform – $395.00/mo. (current) Add-Ons Conte…" at bounding box center [583, 393] width 718 height 652
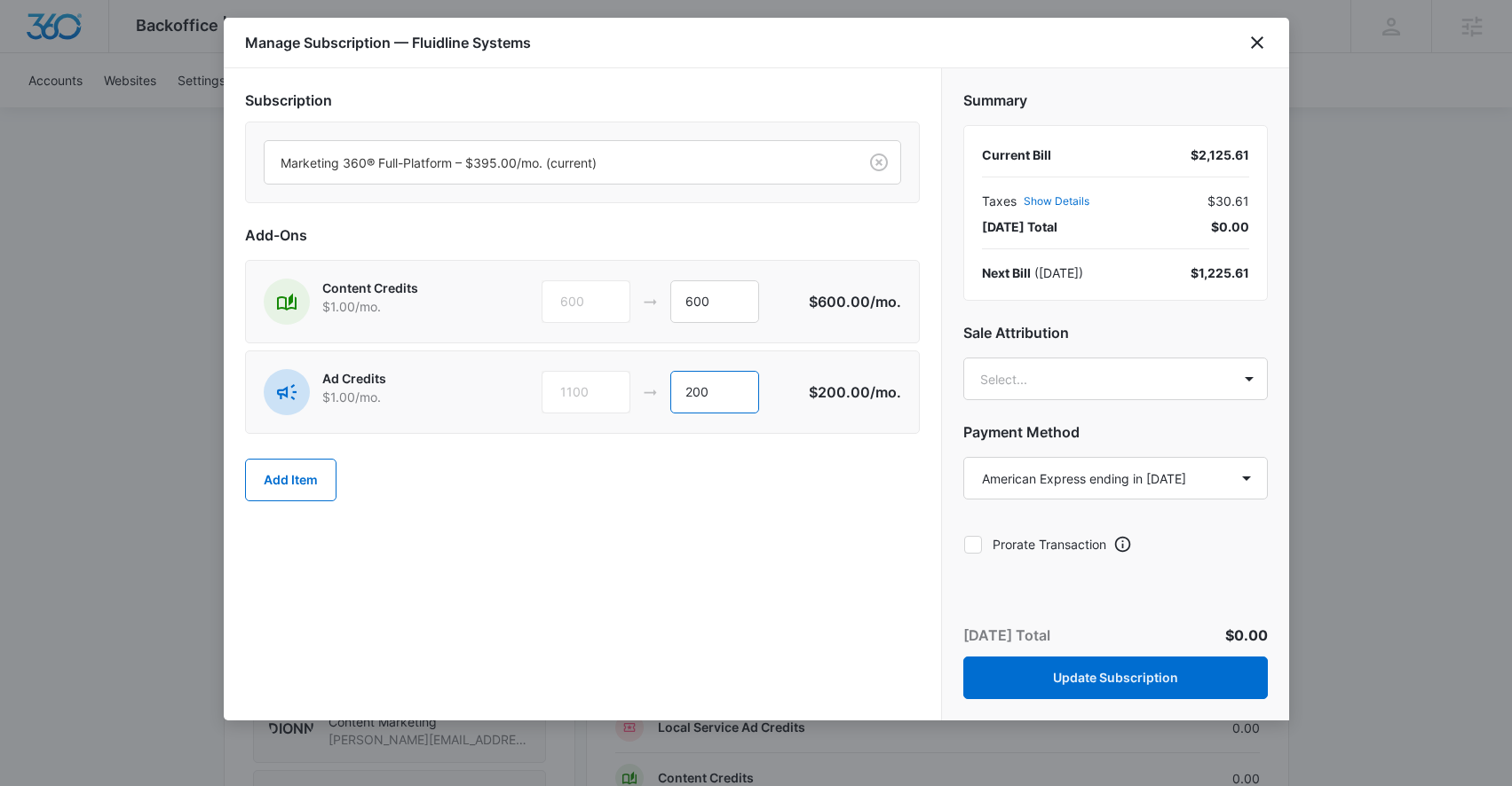
click at [721, 397] on input "200" at bounding box center [715, 392] width 89 height 43
type input "2000"
click at [1030, 367] on body "Backoffice | Madwire Apps Settings SE [PERSON_NAME] [PERSON_NAME][EMAIL_ADDRESS…" at bounding box center [756, 343] width 1512 height 2533
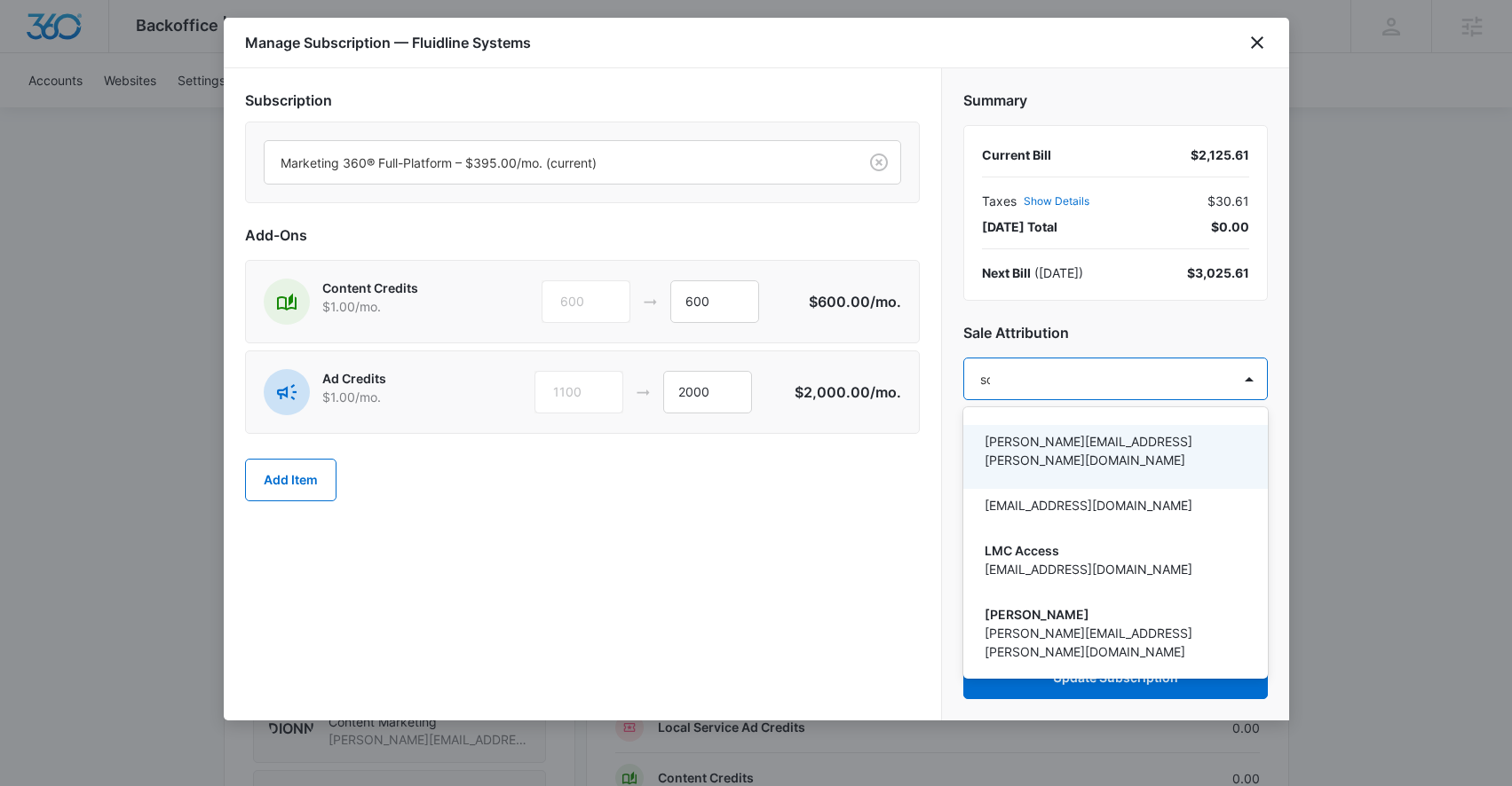
type input "sop"
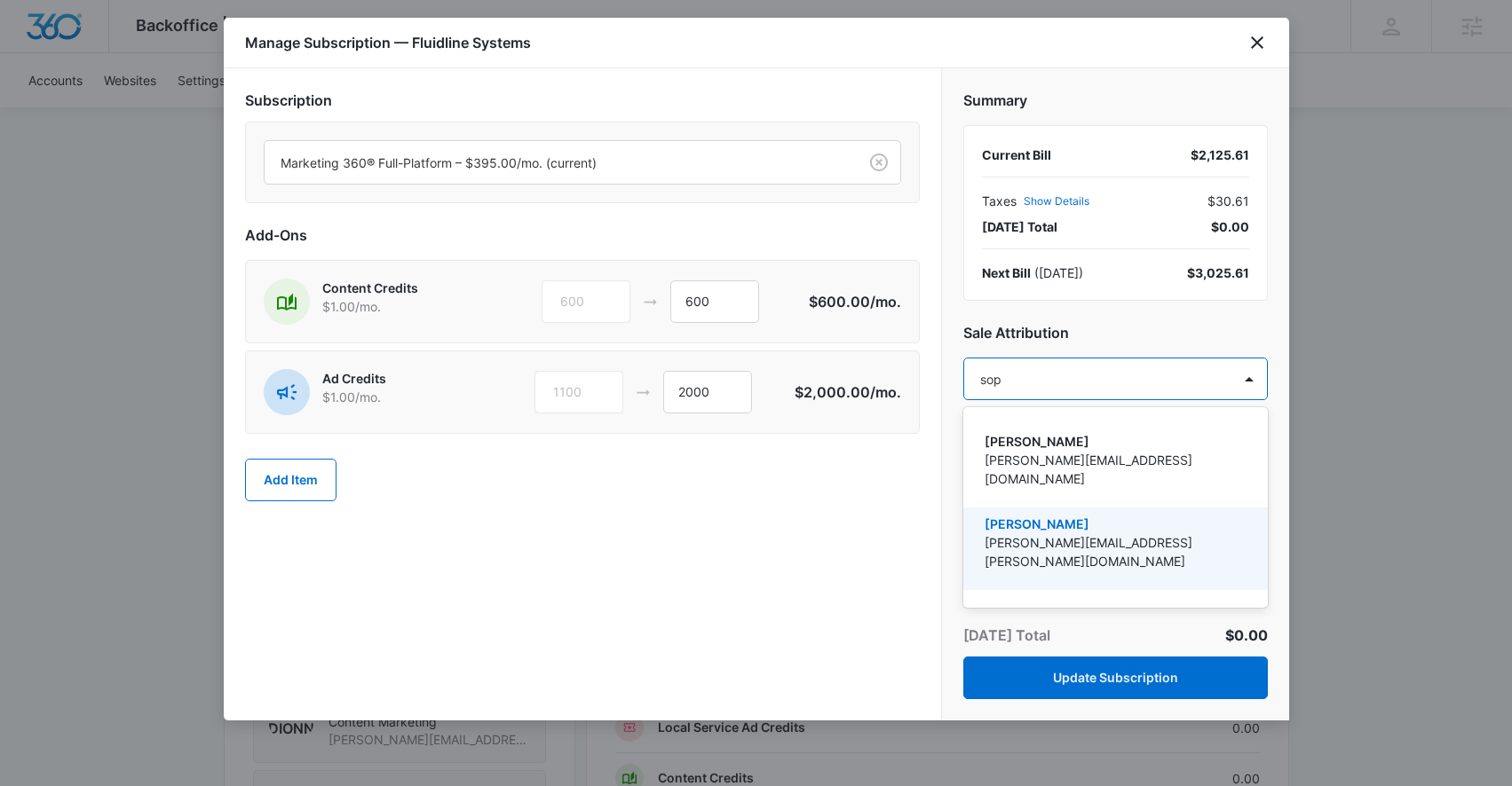
click at [1011, 514] on p "[PERSON_NAME]" at bounding box center [1113, 523] width 259 height 19
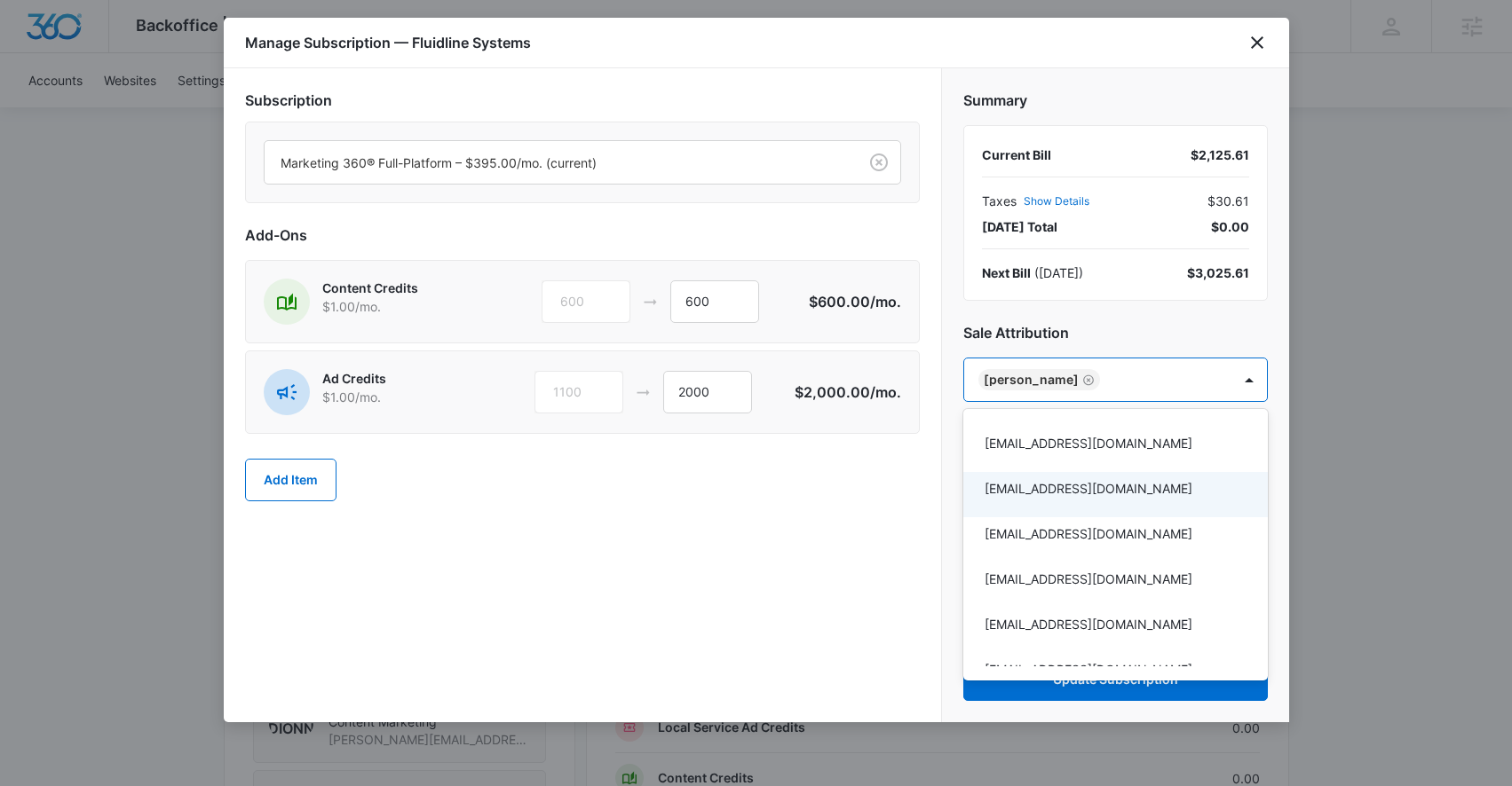
click at [871, 484] on div at bounding box center [756, 393] width 1512 height 786
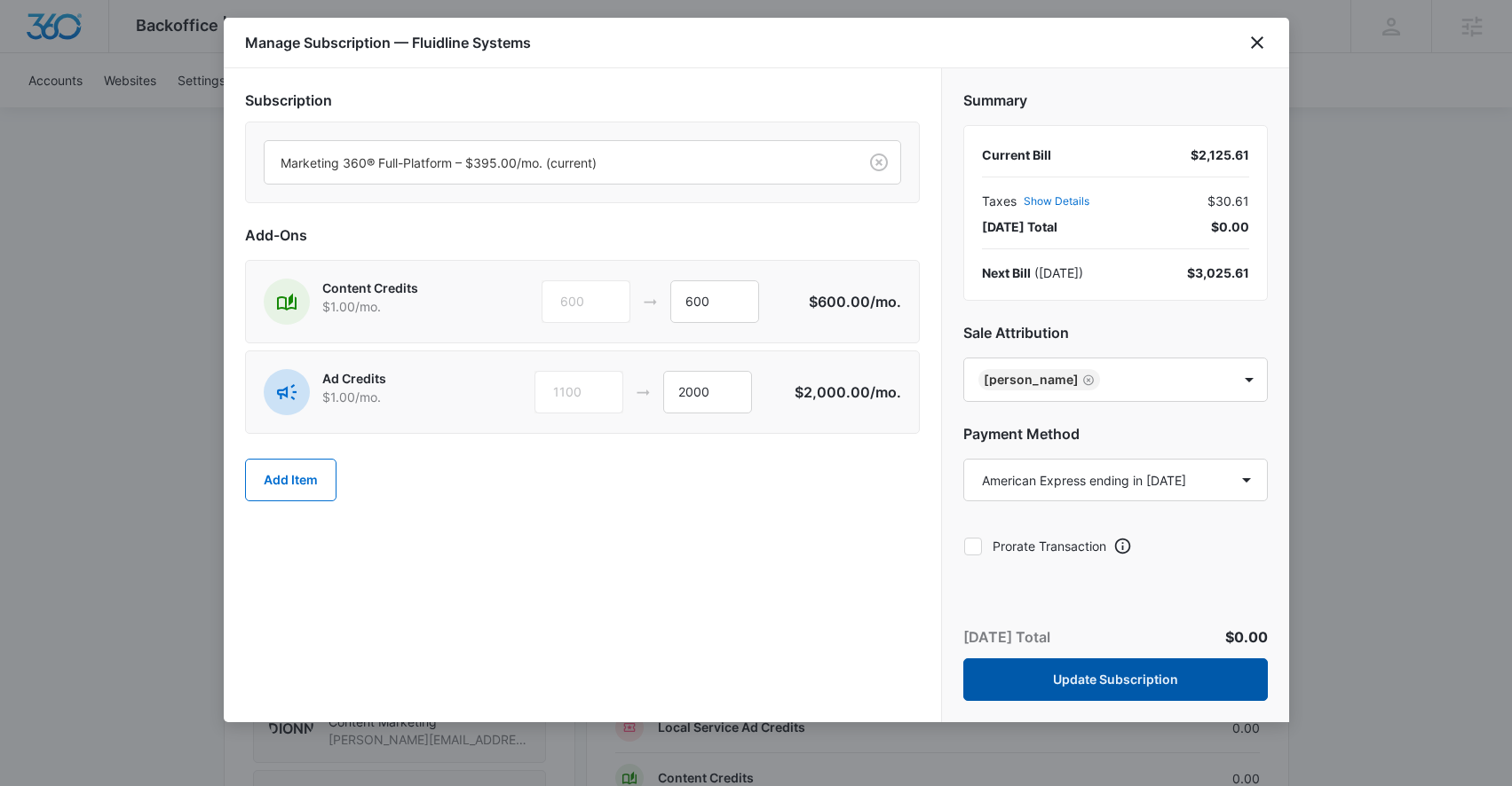
click at [993, 687] on button "Update Subscription" at bounding box center [1115, 679] width 305 height 43
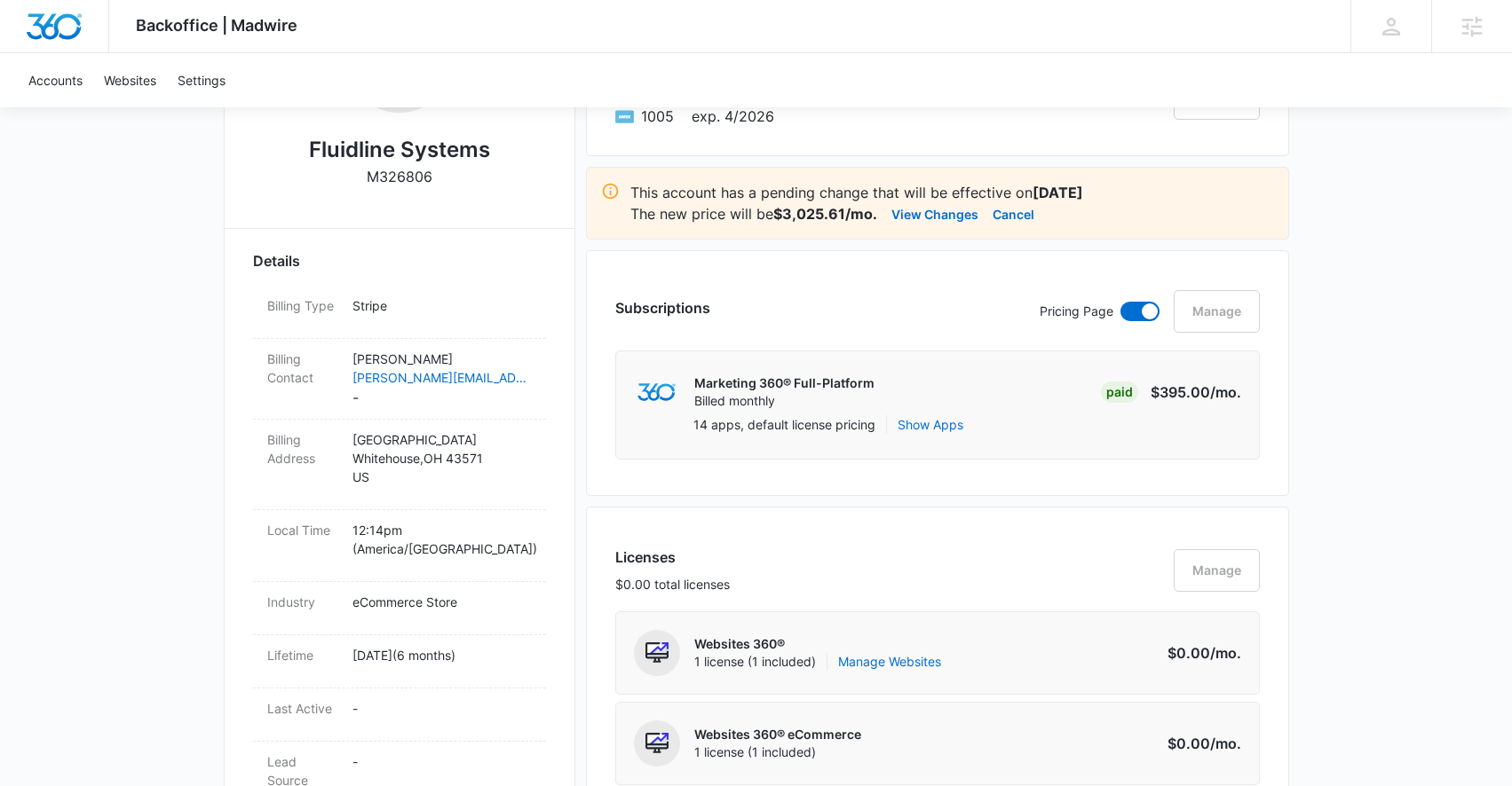
scroll to position [0, 0]
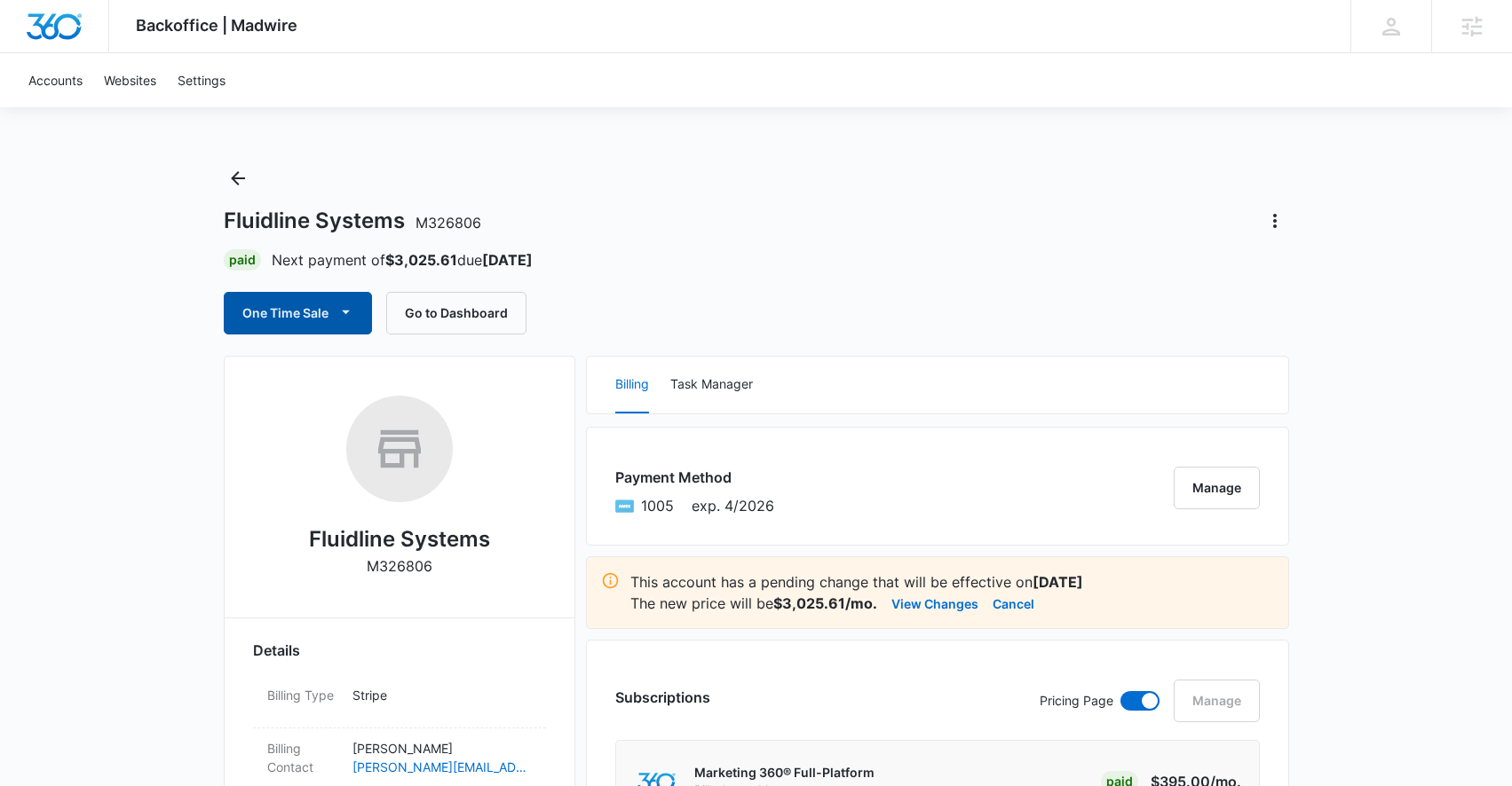
click at [330, 303] on button "One Time Sale" at bounding box center [298, 313] width 148 height 43
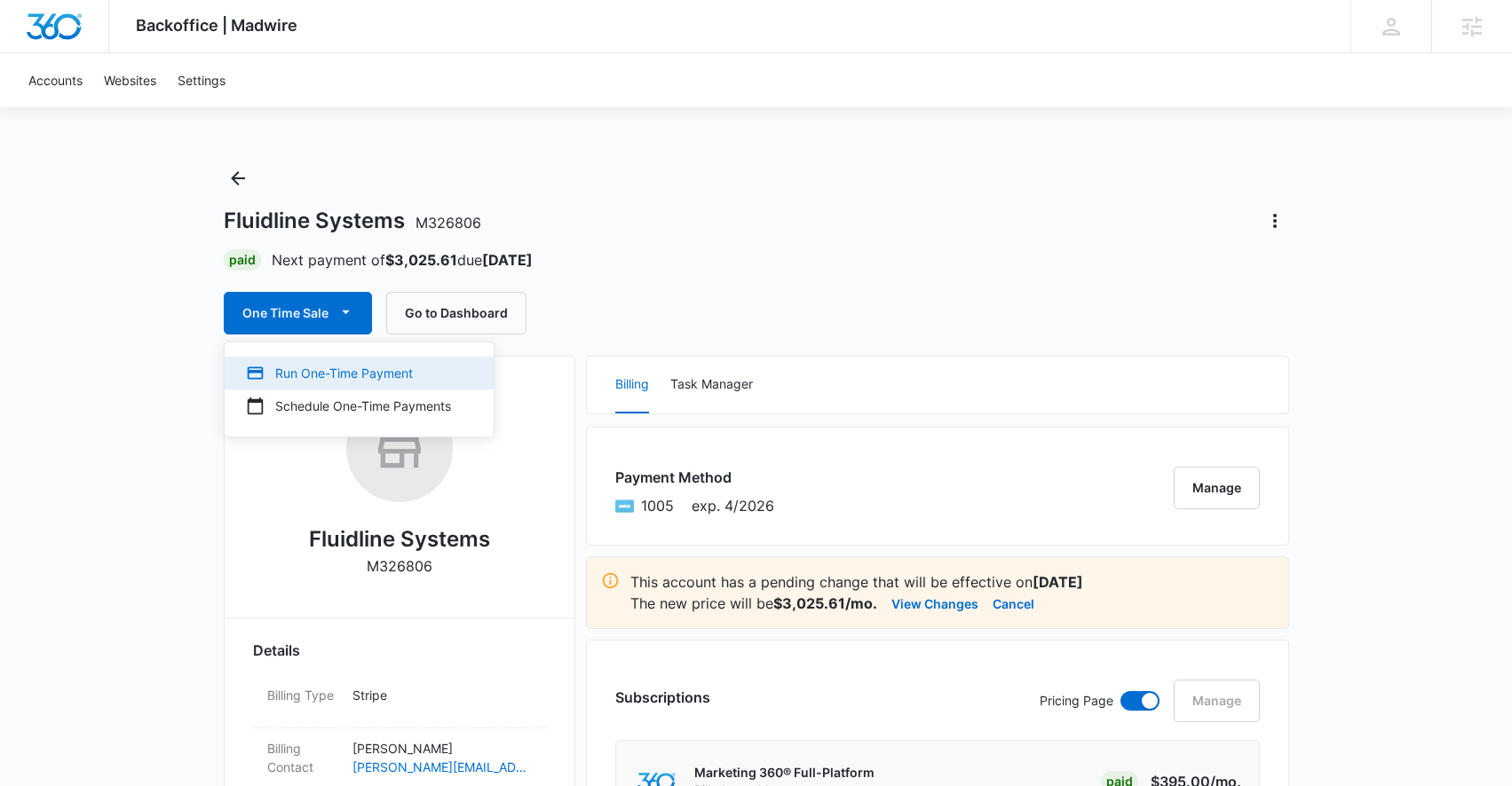
click at [335, 374] on div "Run One-Time Payment" at bounding box center [348, 373] width 205 height 19
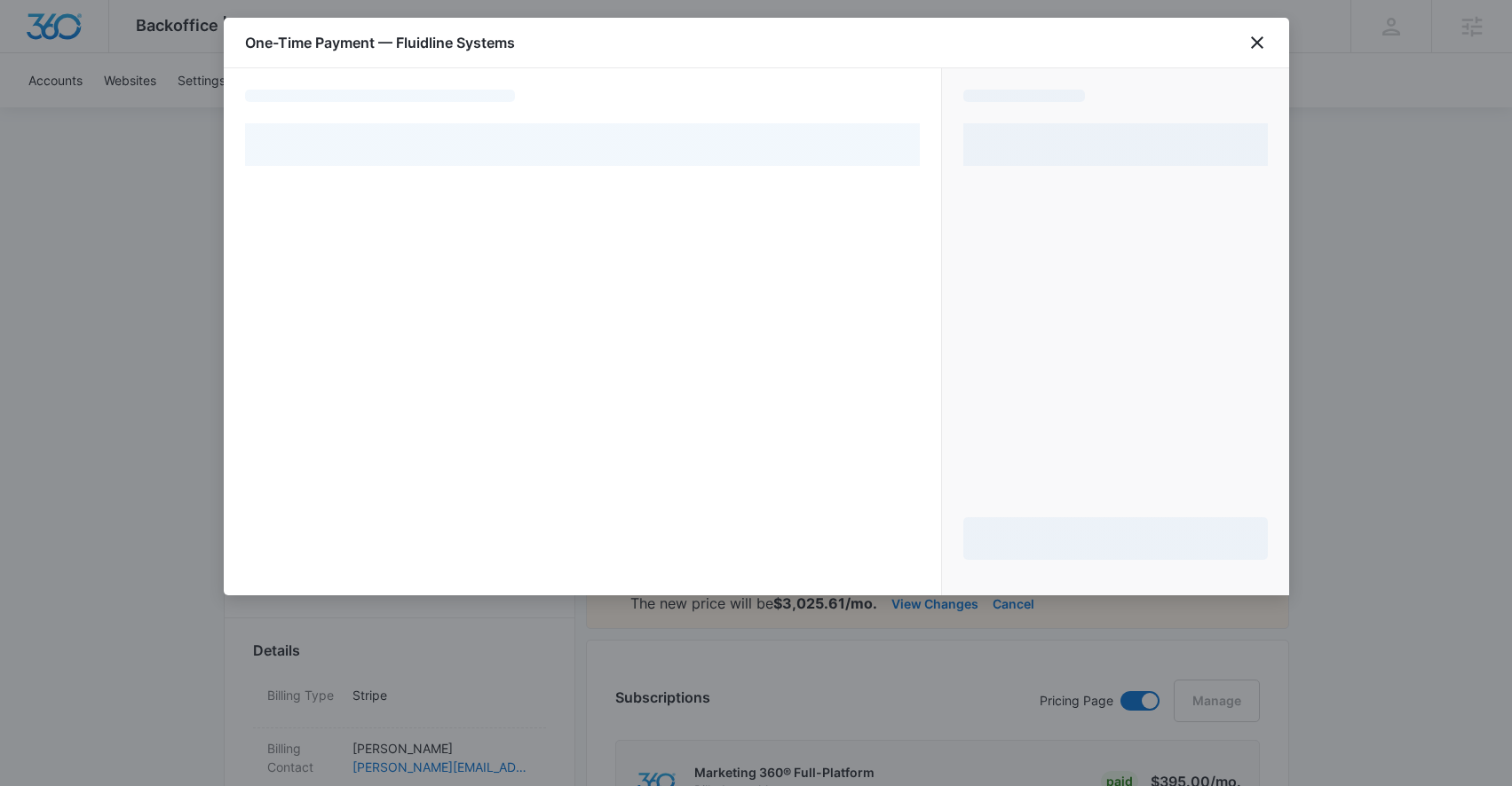
select select "pm_1R7KUdA4n8RTgNjUkrvIJ4p0"
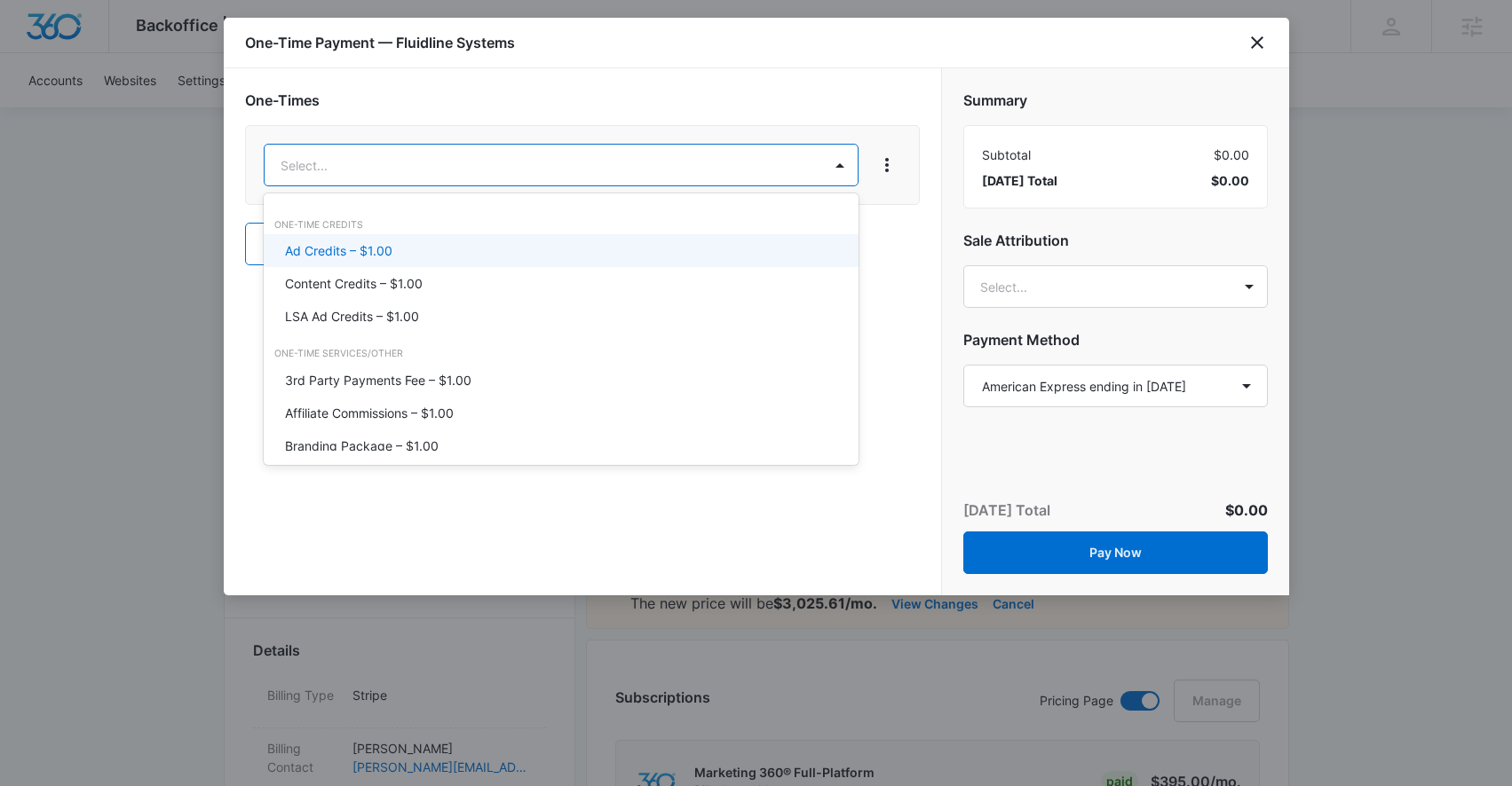
type input "ad"
click at [459, 244] on div "Ad Credits – $1.00" at bounding box center [559, 251] width 549 height 19
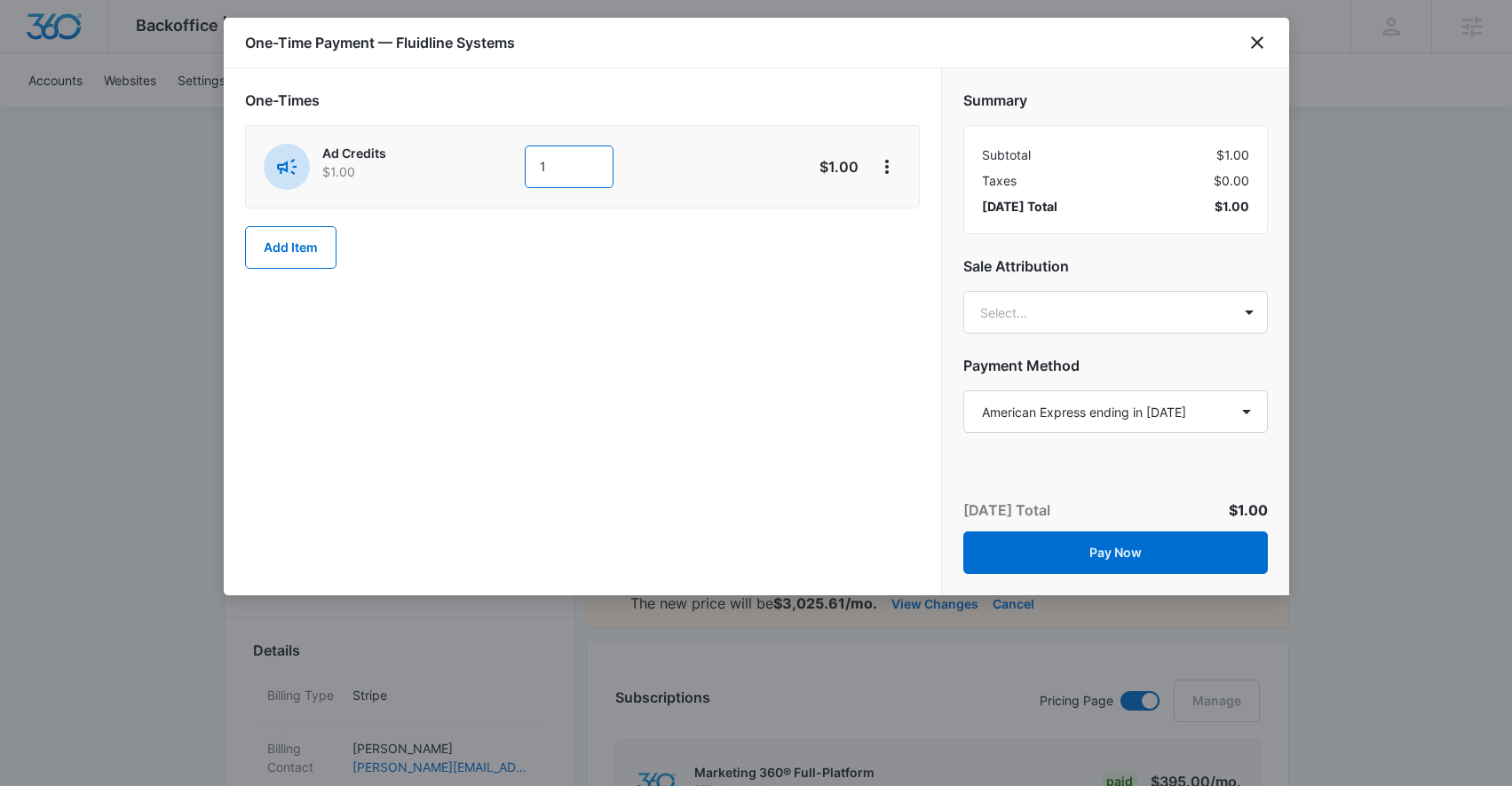
click at [560, 163] on input "1" at bounding box center [569, 167] width 89 height 43
type input "900"
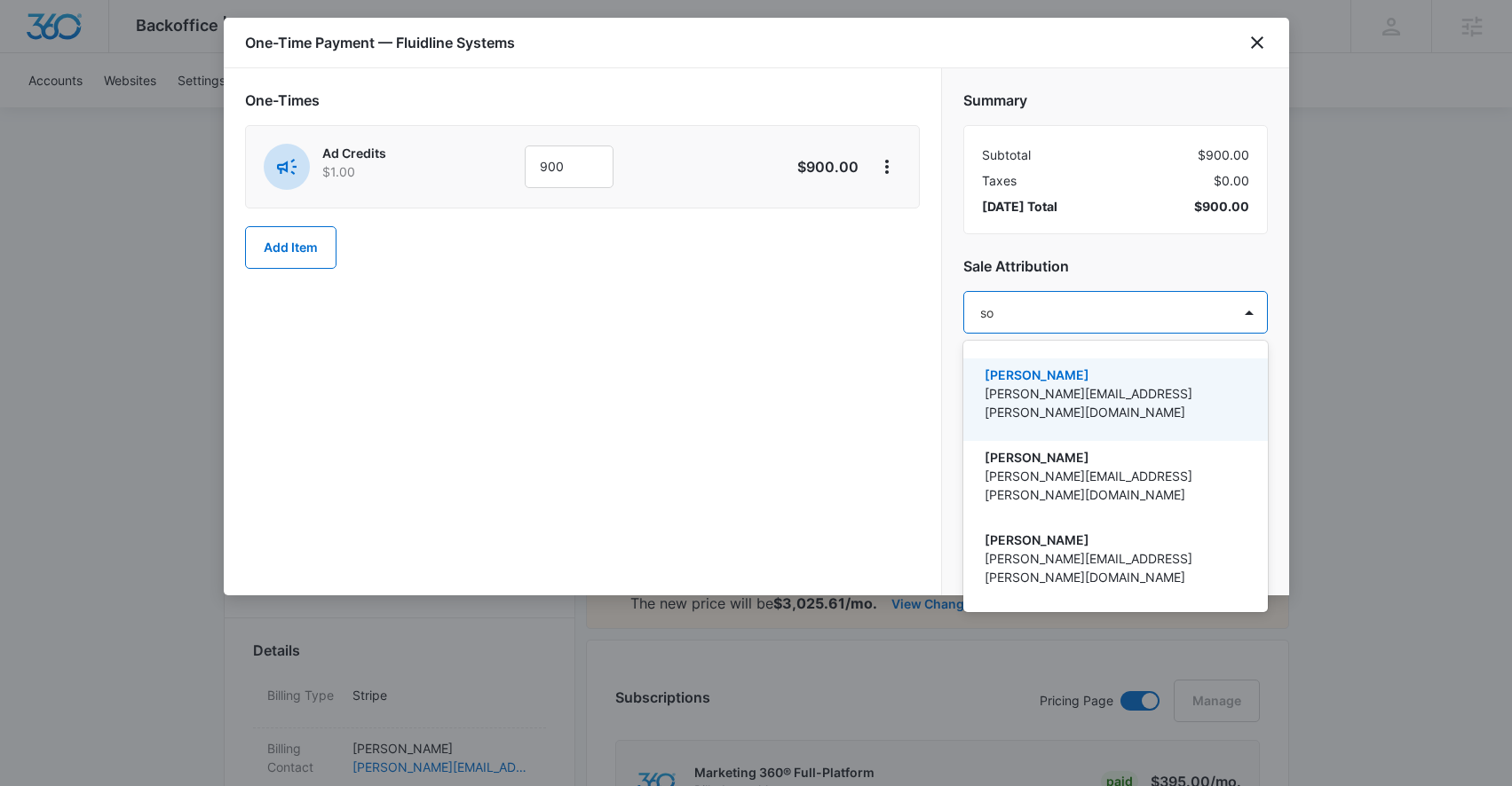
type input "sop"
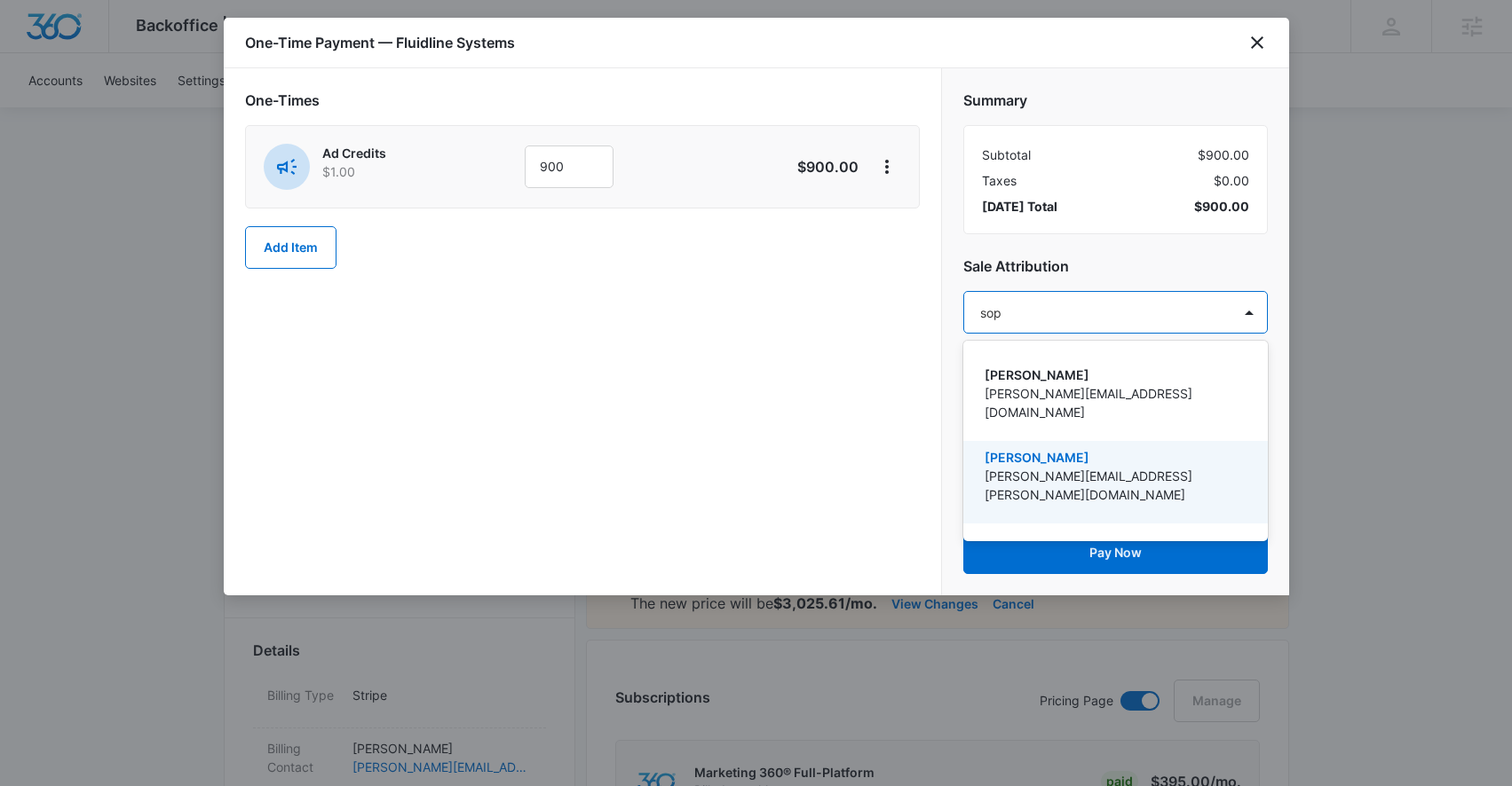
click at [1007, 466] on p "[PERSON_NAME][EMAIL_ADDRESS][PERSON_NAME][DOMAIN_NAME]" at bounding box center [1113, 484] width 259 height 37
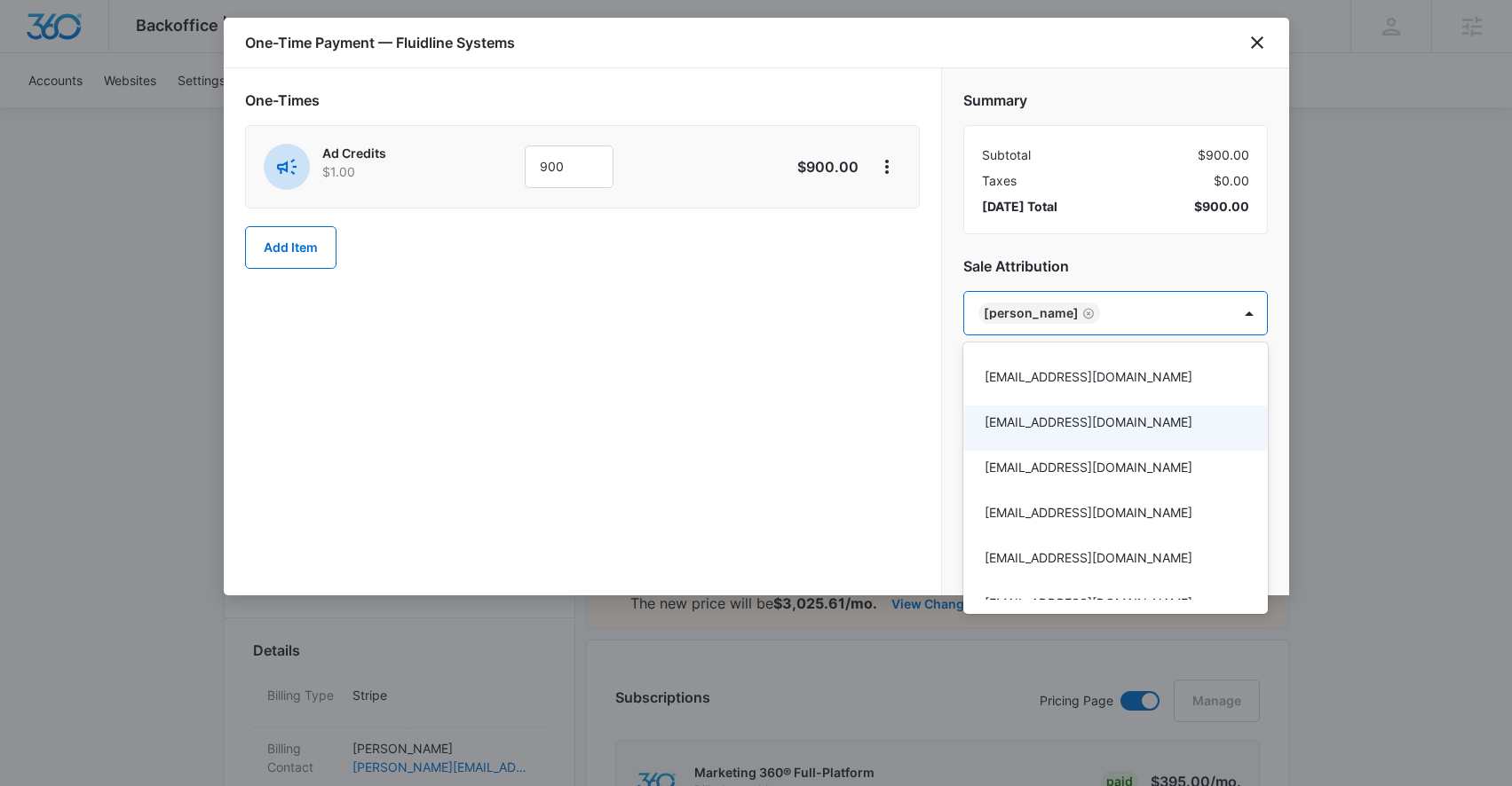
click at [882, 355] on div at bounding box center [756, 393] width 1512 height 786
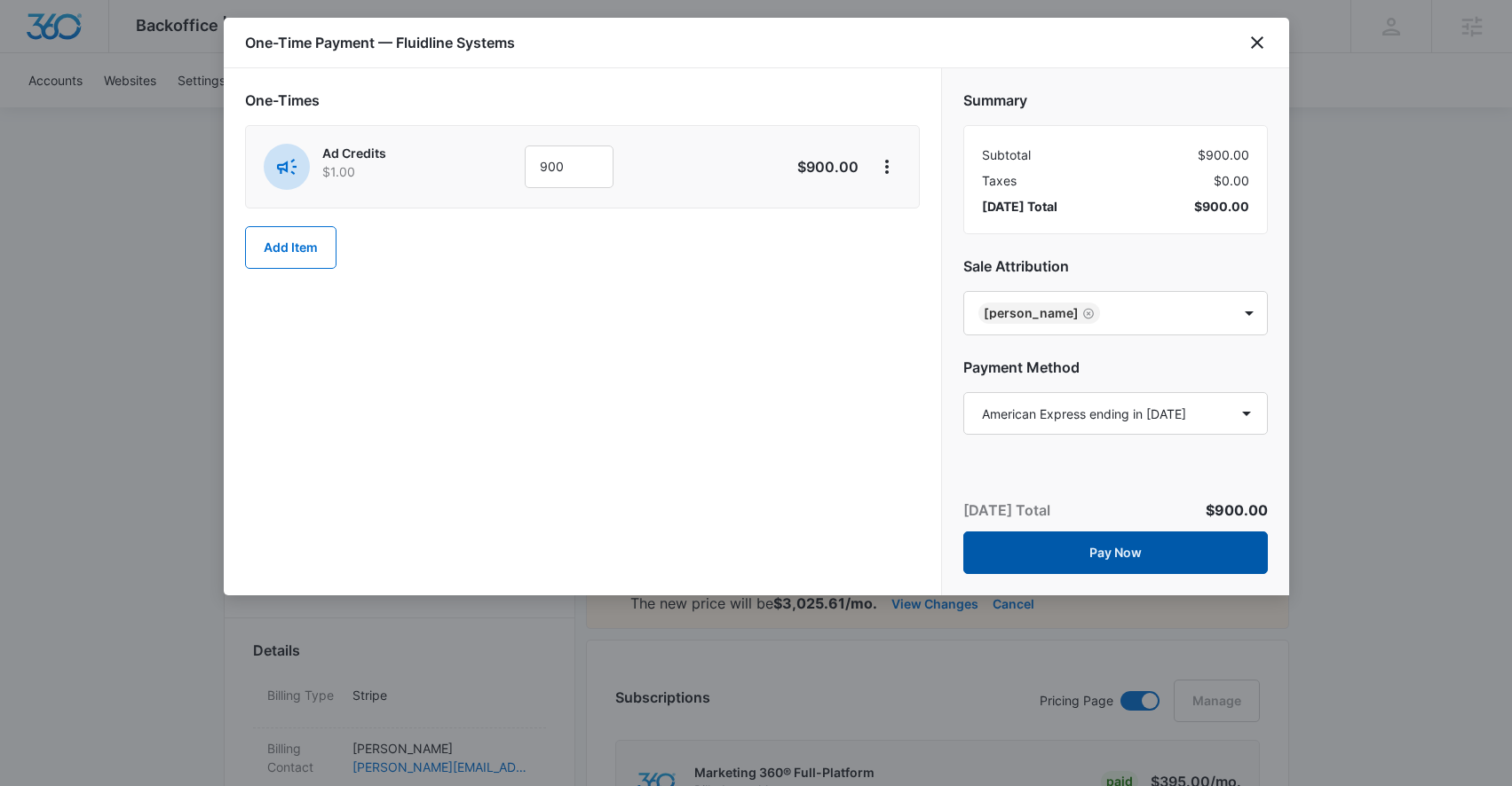
click at [1029, 543] on button "Pay Now" at bounding box center [1115, 552] width 305 height 43
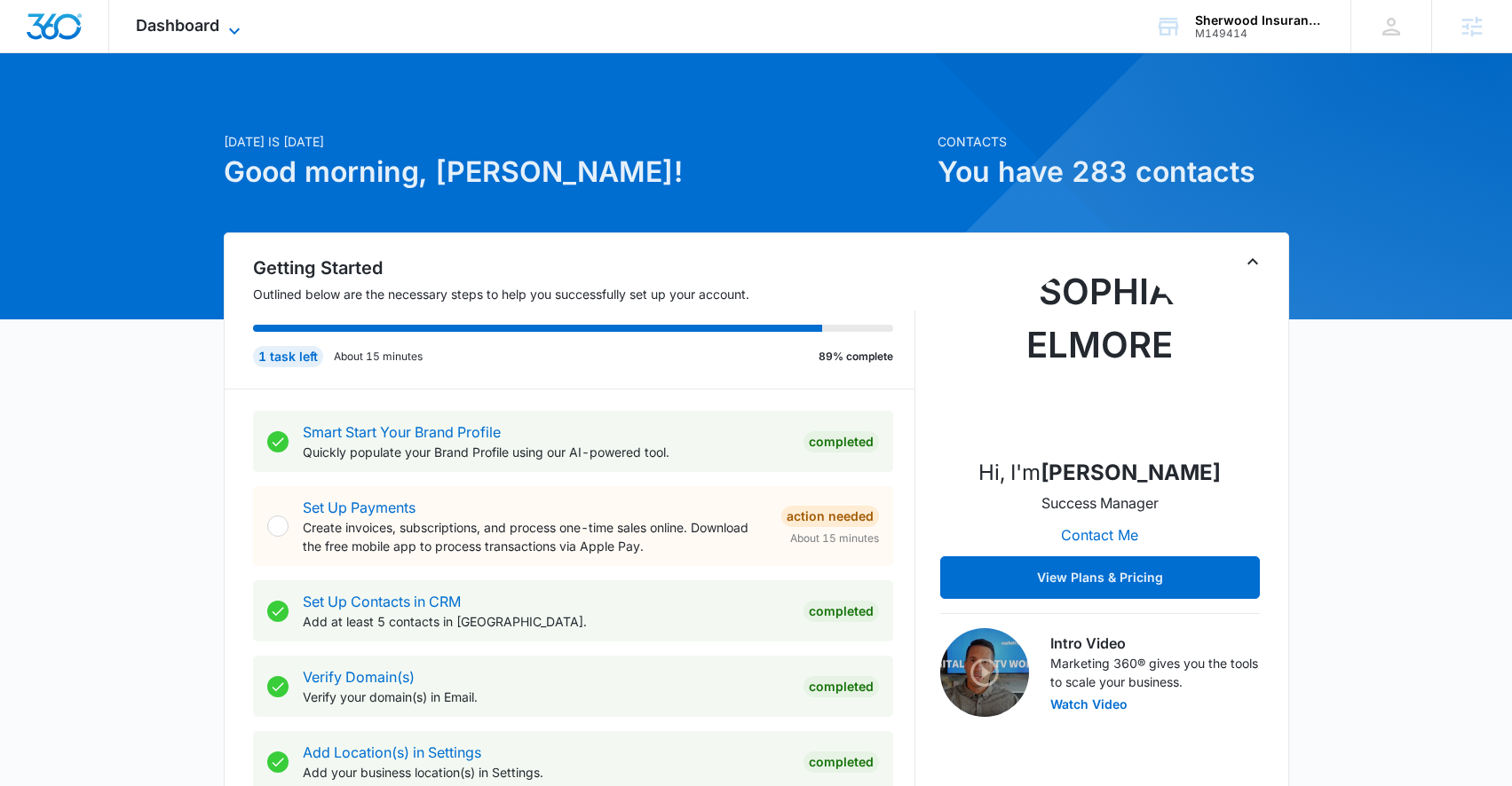
click at [204, 27] on span "Dashboard" at bounding box center [178, 25] width 84 height 19
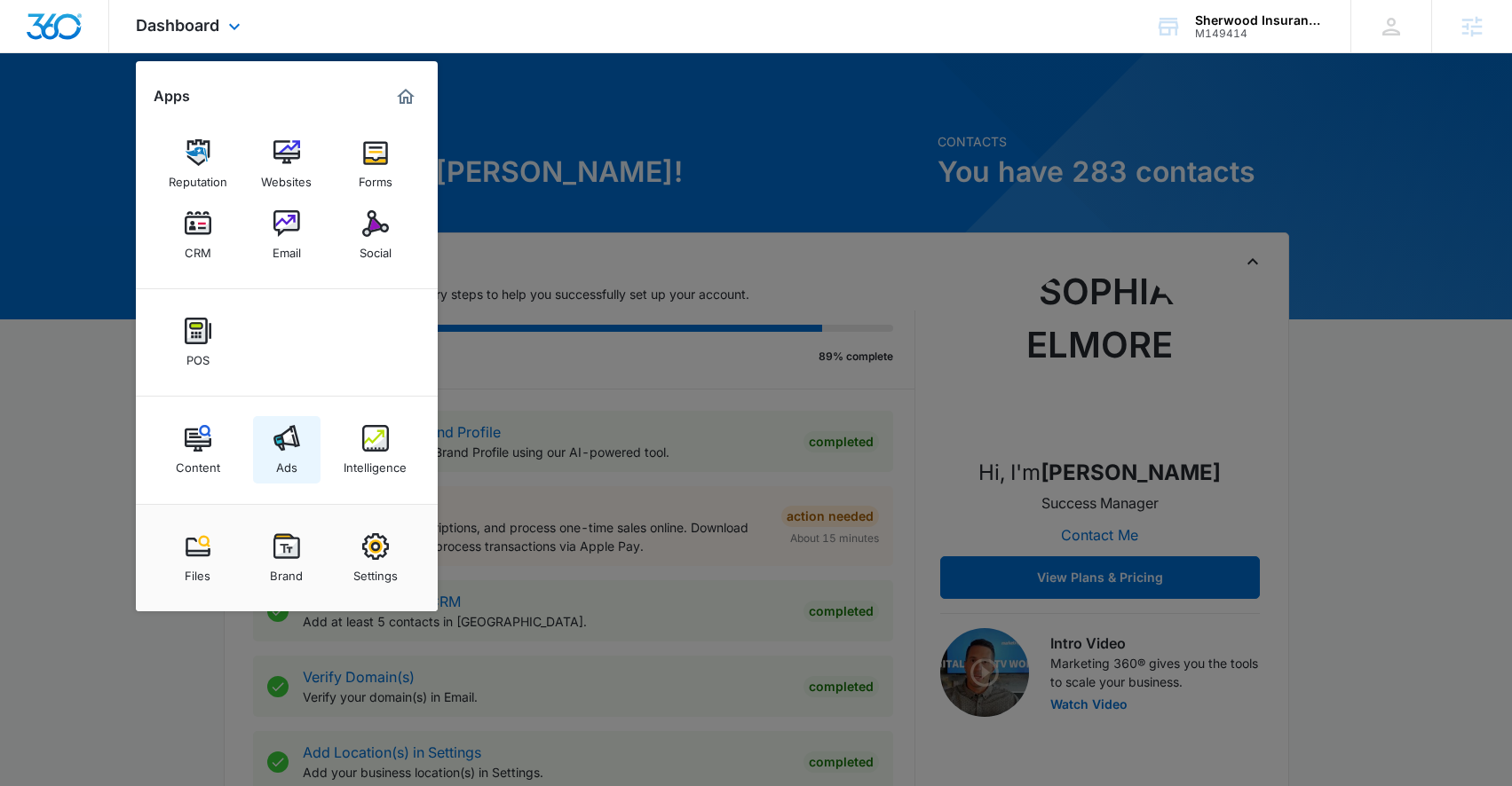
click at [306, 440] on link "Ads" at bounding box center [287, 450] width 68 height 68
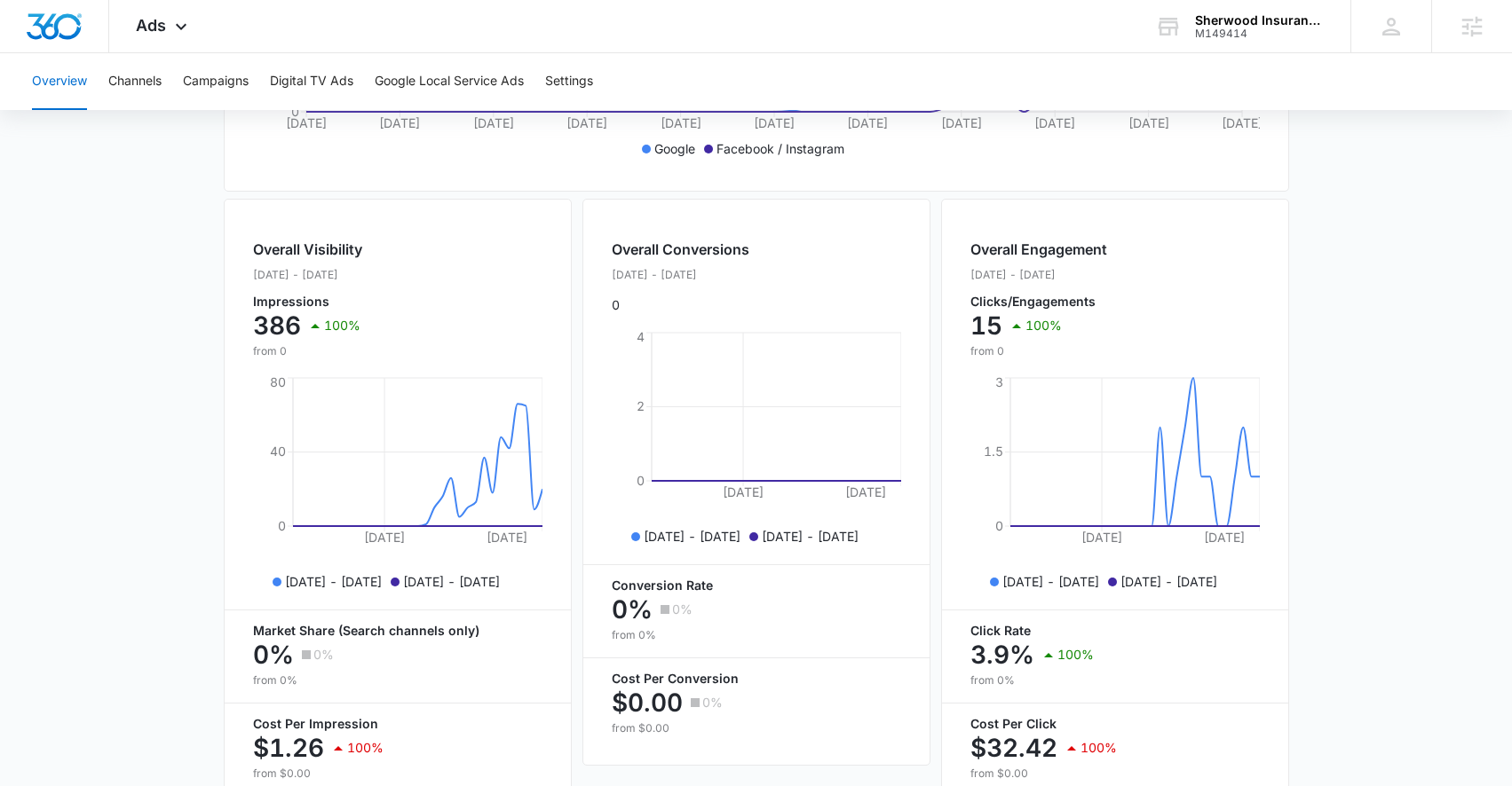
scroll to position [655, 0]
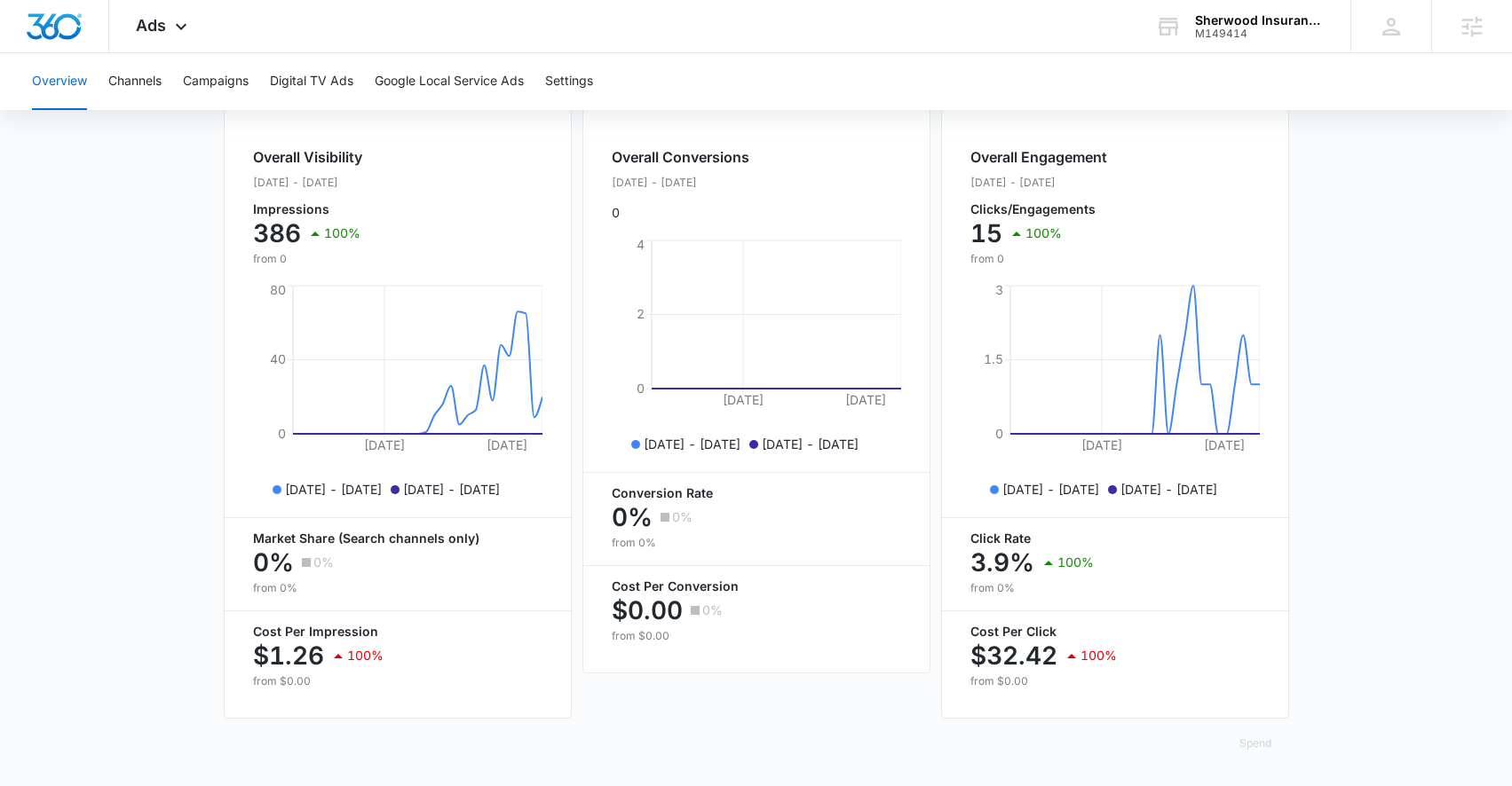
click at [182, 76] on div "Overview Channels Campaigns Digital TV Ads Google Local Service Ads Settings" at bounding box center [756, 81] width 1470 height 57
click at [202, 83] on button "Campaigns" at bounding box center [216, 81] width 66 height 57
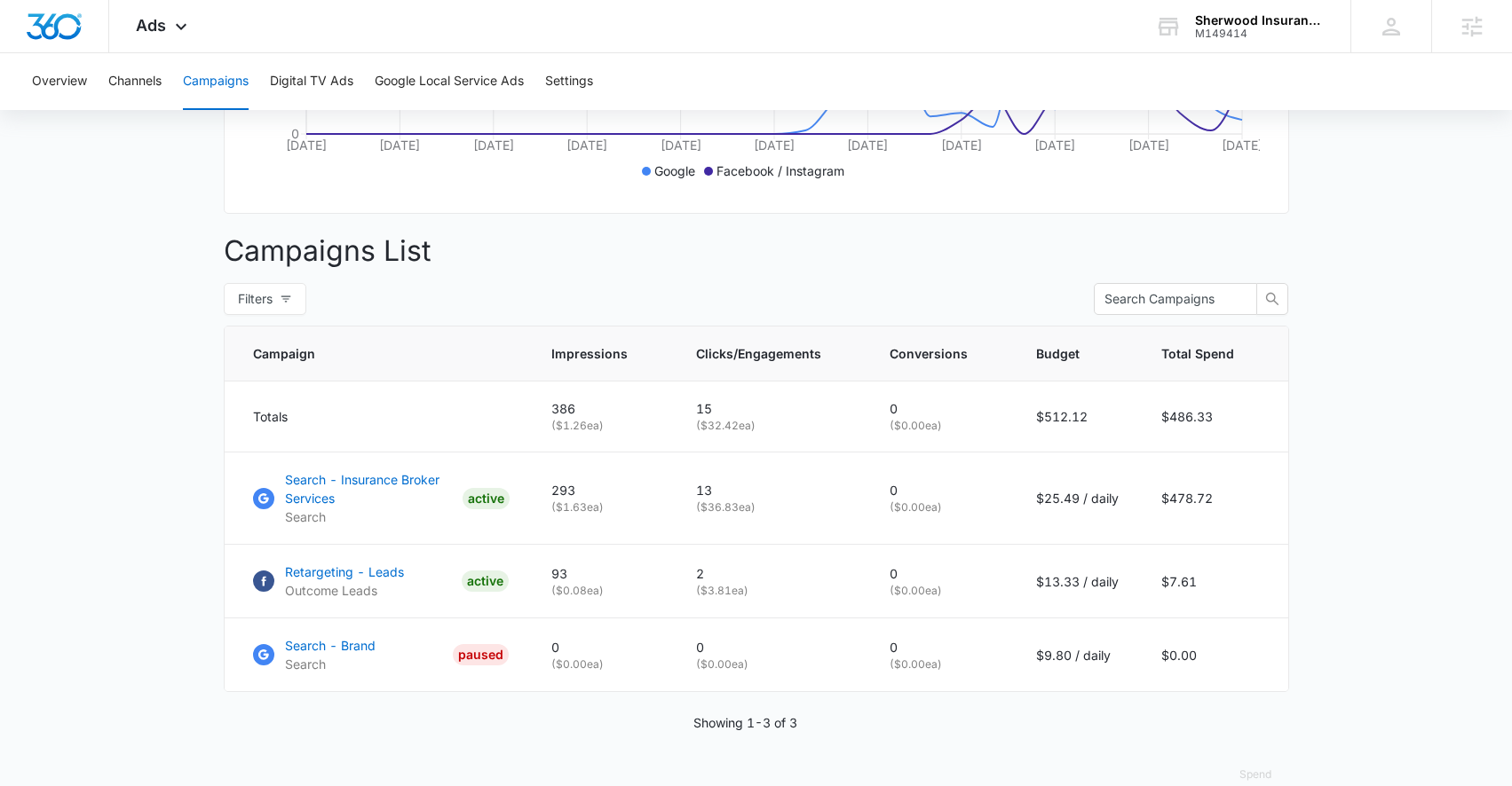
scroll to position [549, 0]
